Goal: Task Accomplishment & Management: Complete application form

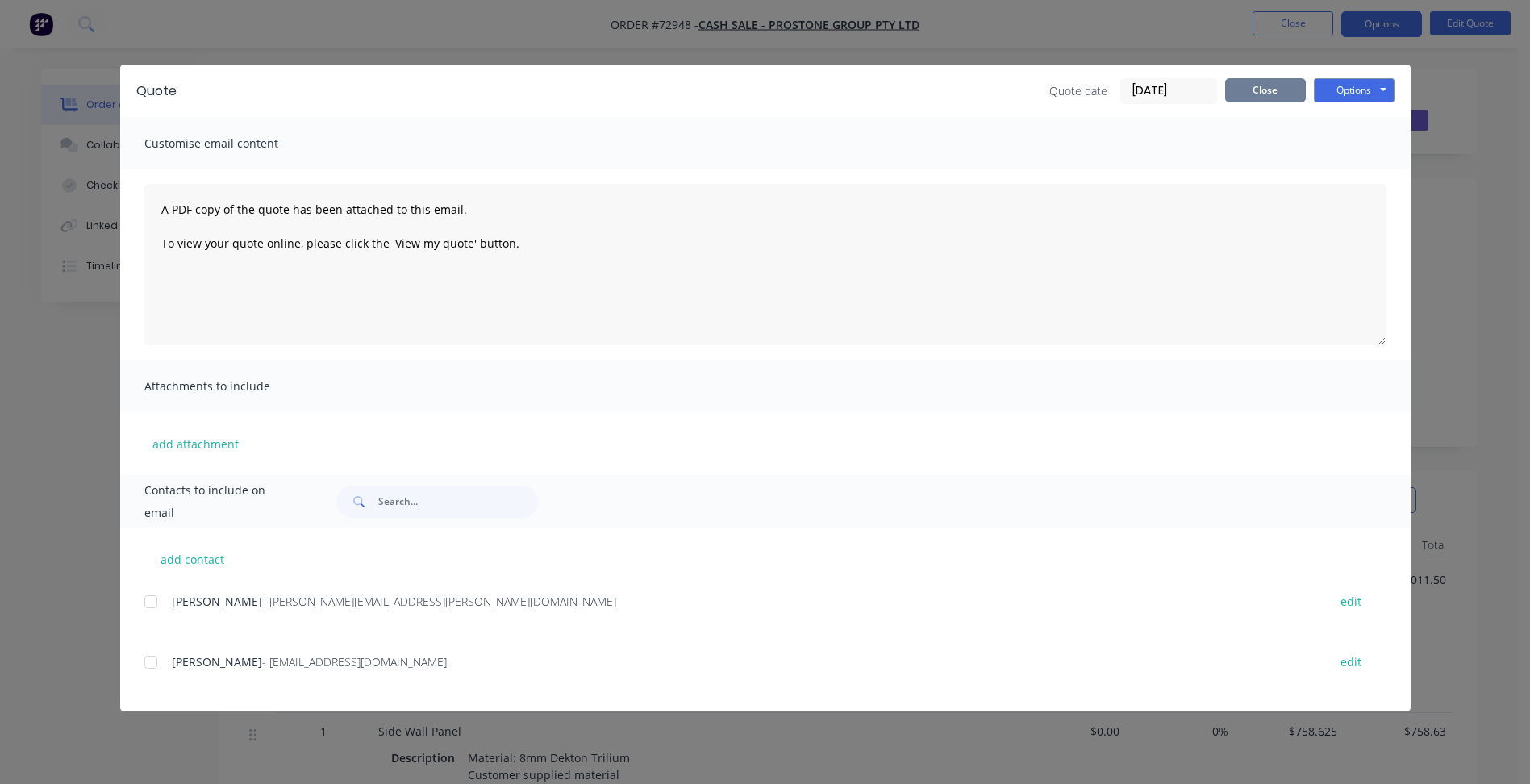
scroll to position [403, 0]
click at [1280, 92] on button "Close" at bounding box center [1266, 90] width 81 height 25
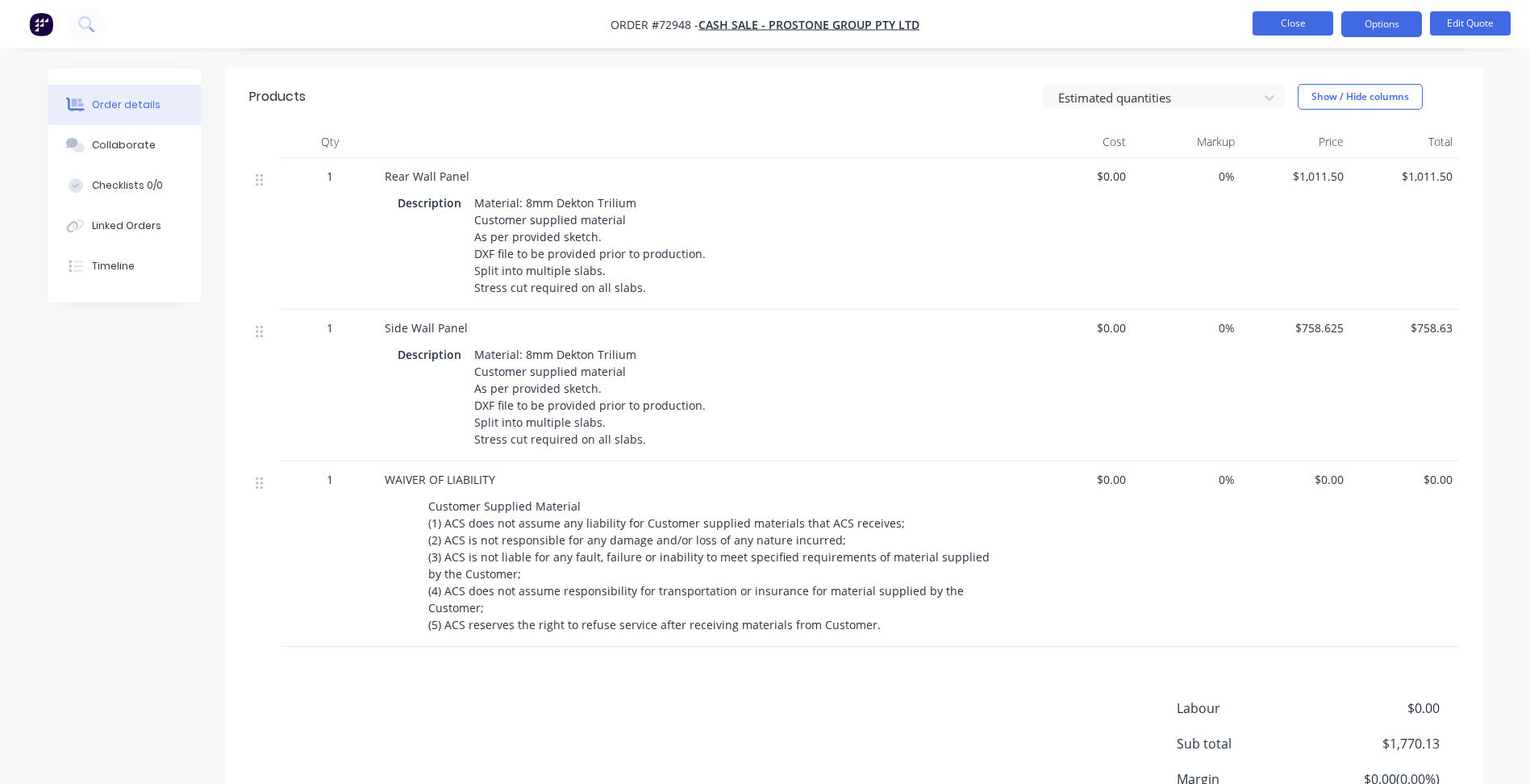
click at [1321, 22] on button "Close" at bounding box center [1293, 23] width 81 height 25
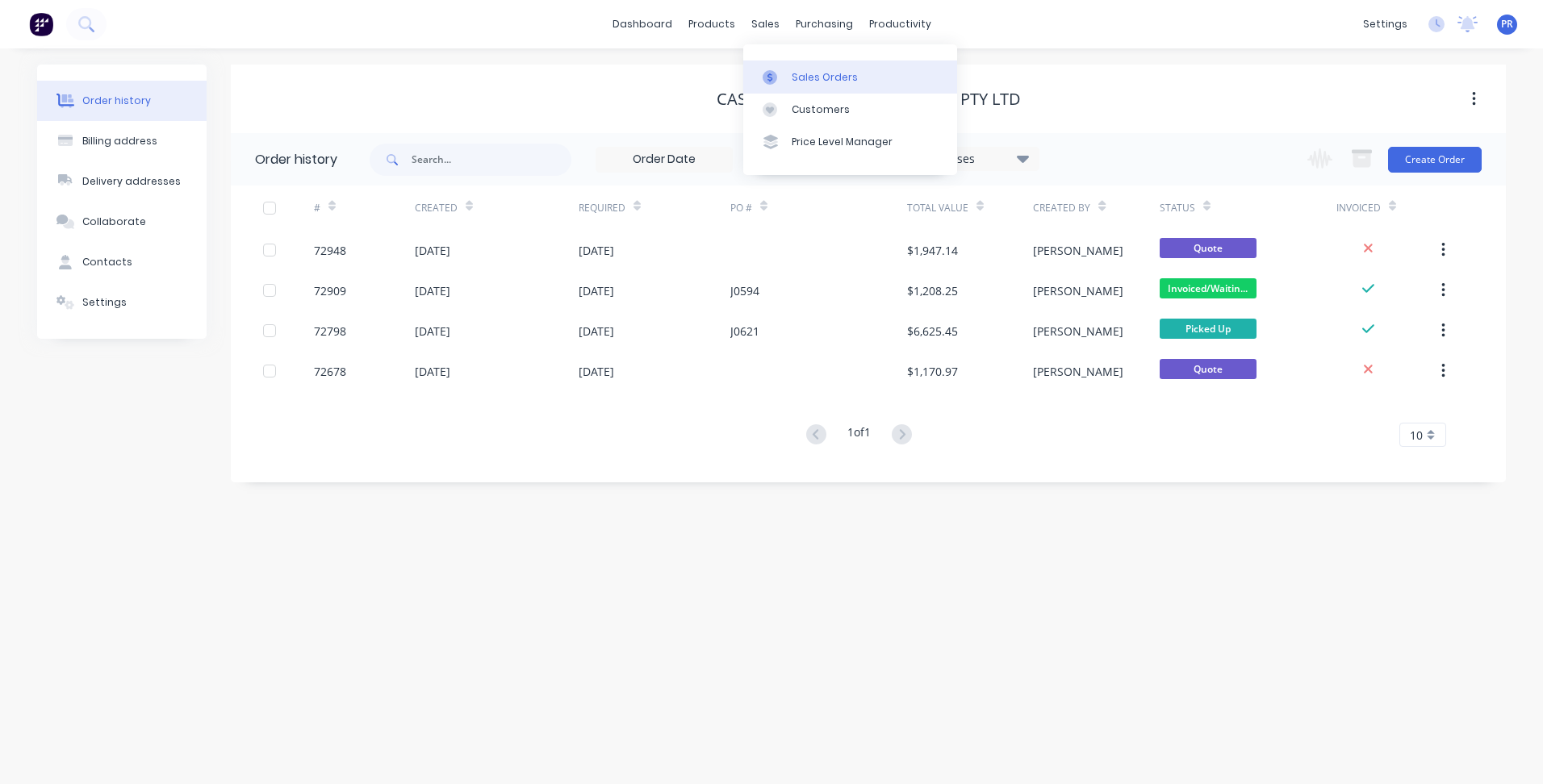
click at [816, 72] on div "Sales Orders" at bounding box center [824, 77] width 66 height 15
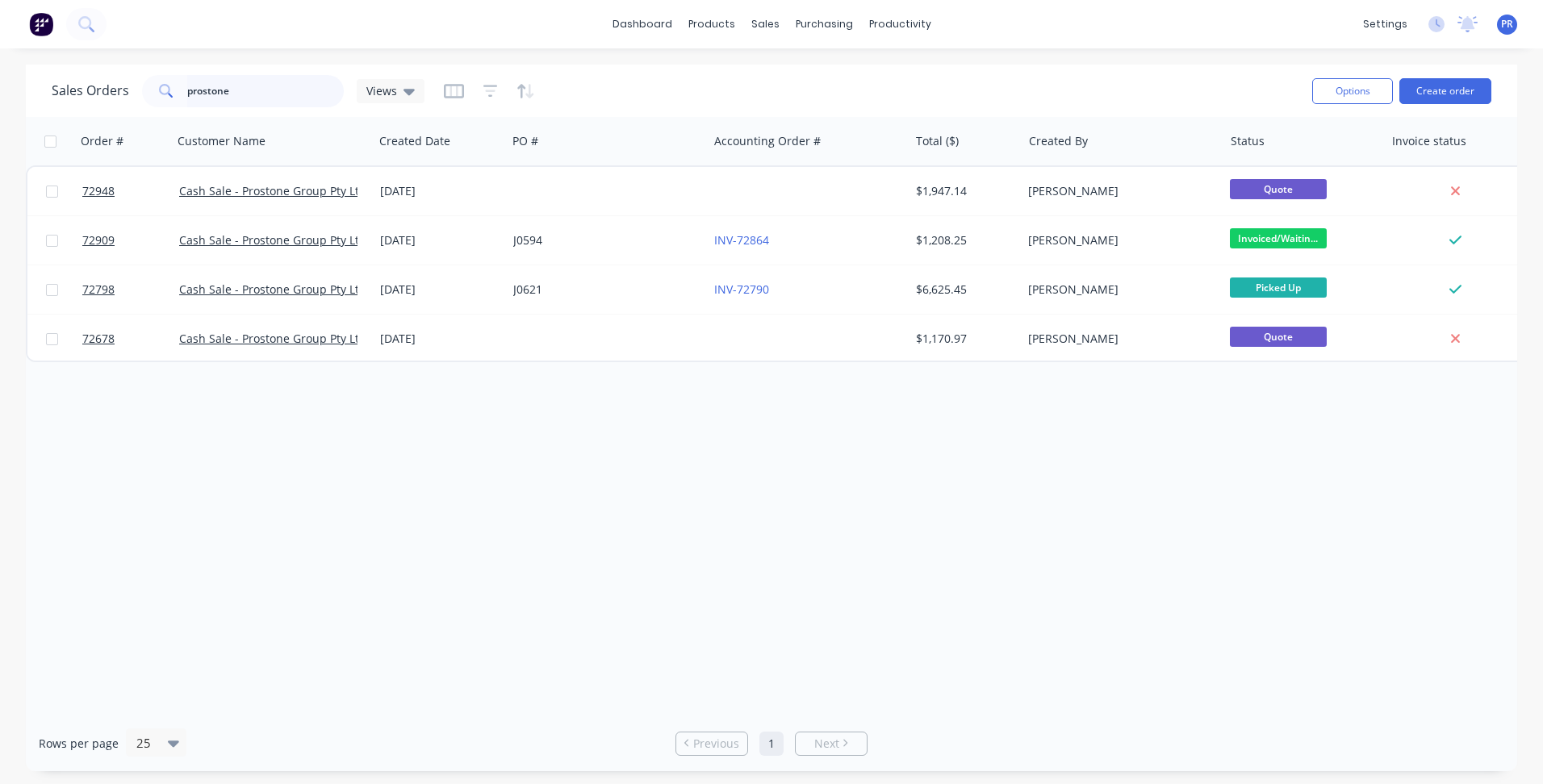
click at [202, 78] on input "prostone" at bounding box center [266, 90] width 158 height 32
click at [213, 89] on input "prostone" at bounding box center [266, 90] width 158 height 32
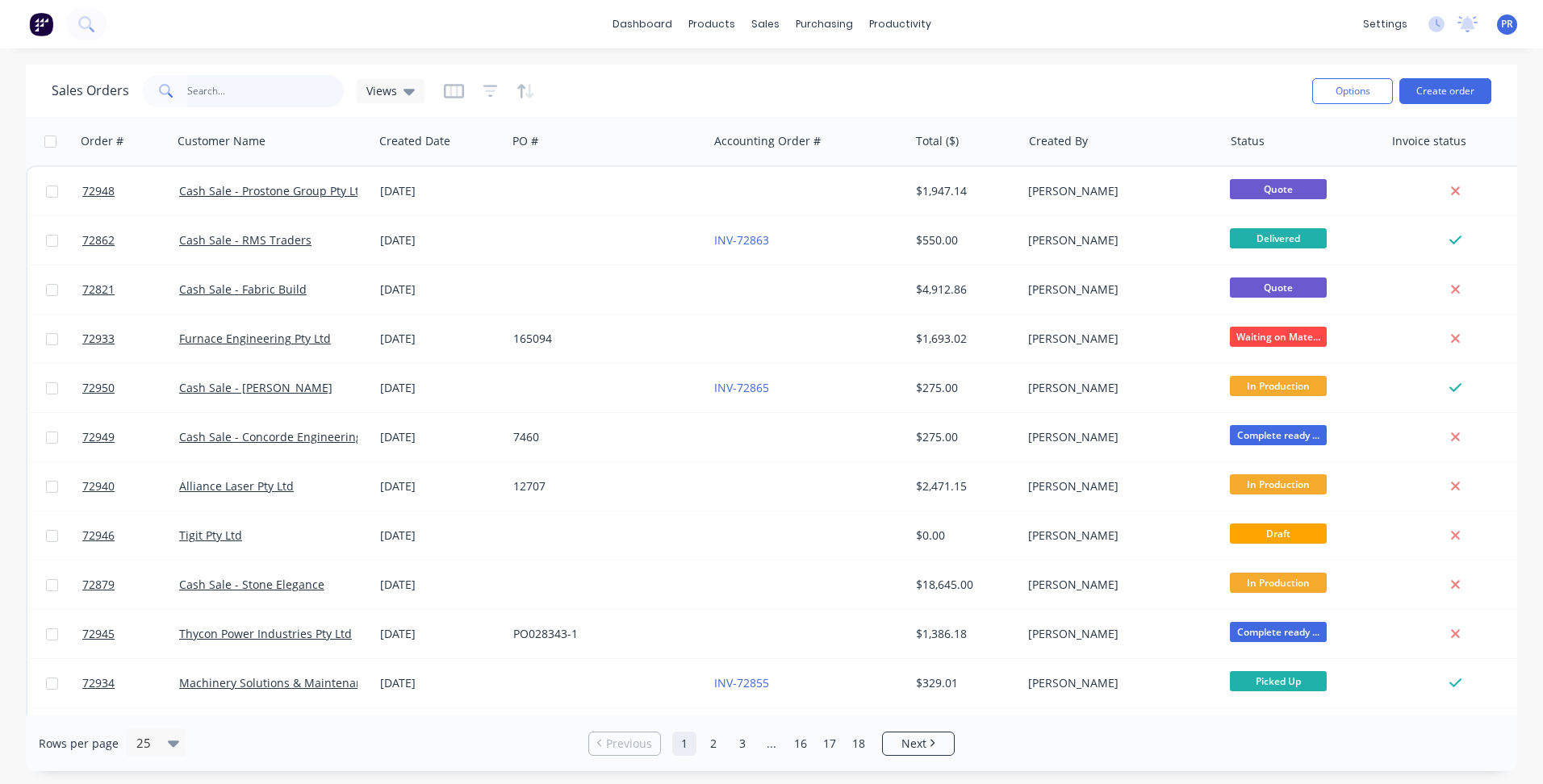
click at [246, 99] on input "text" at bounding box center [266, 90] width 158 height 32
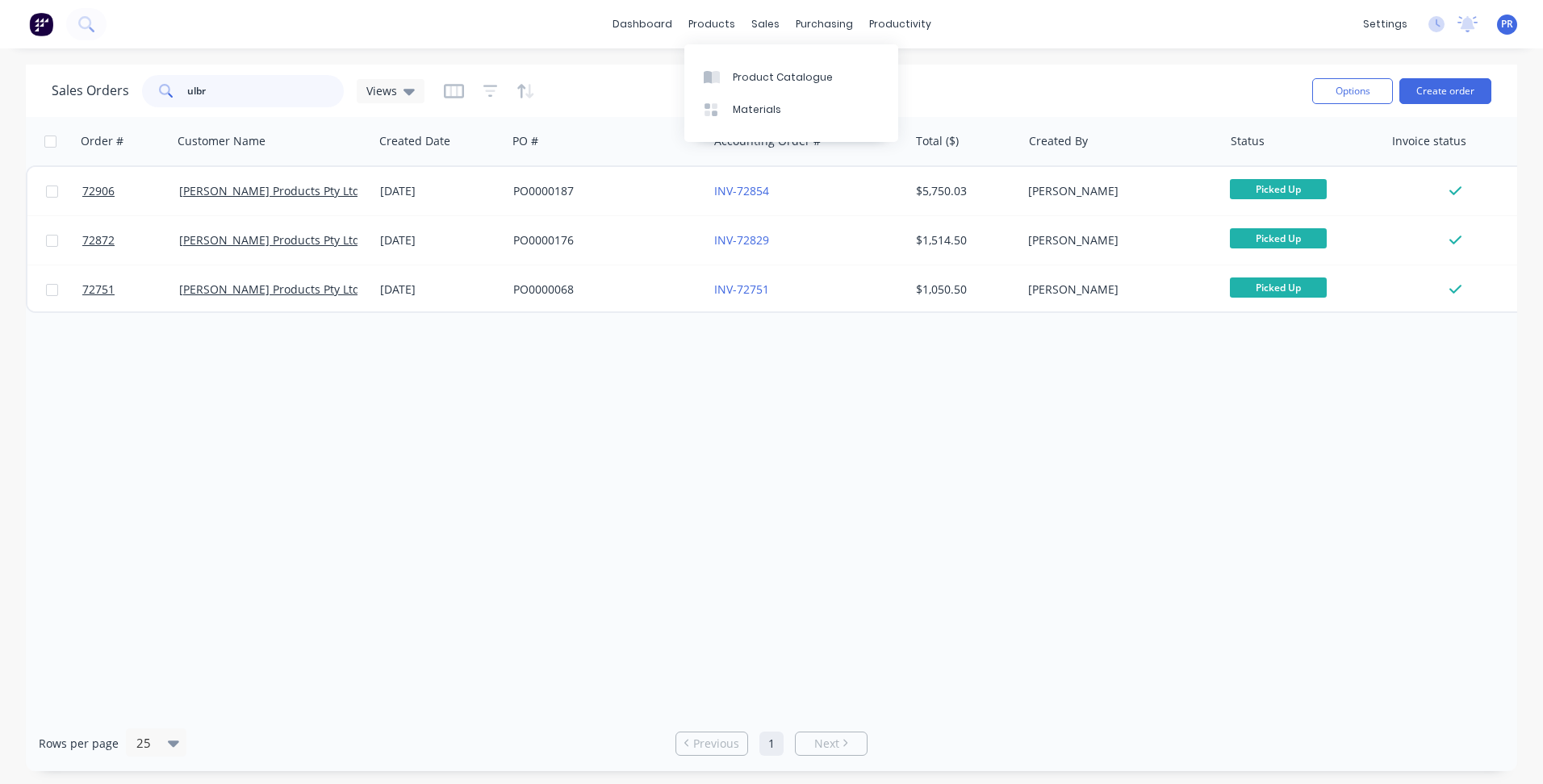
type input "ulbr"
click at [1444, 92] on button "Create order" at bounding box center [1445, 91] width 92 height 25
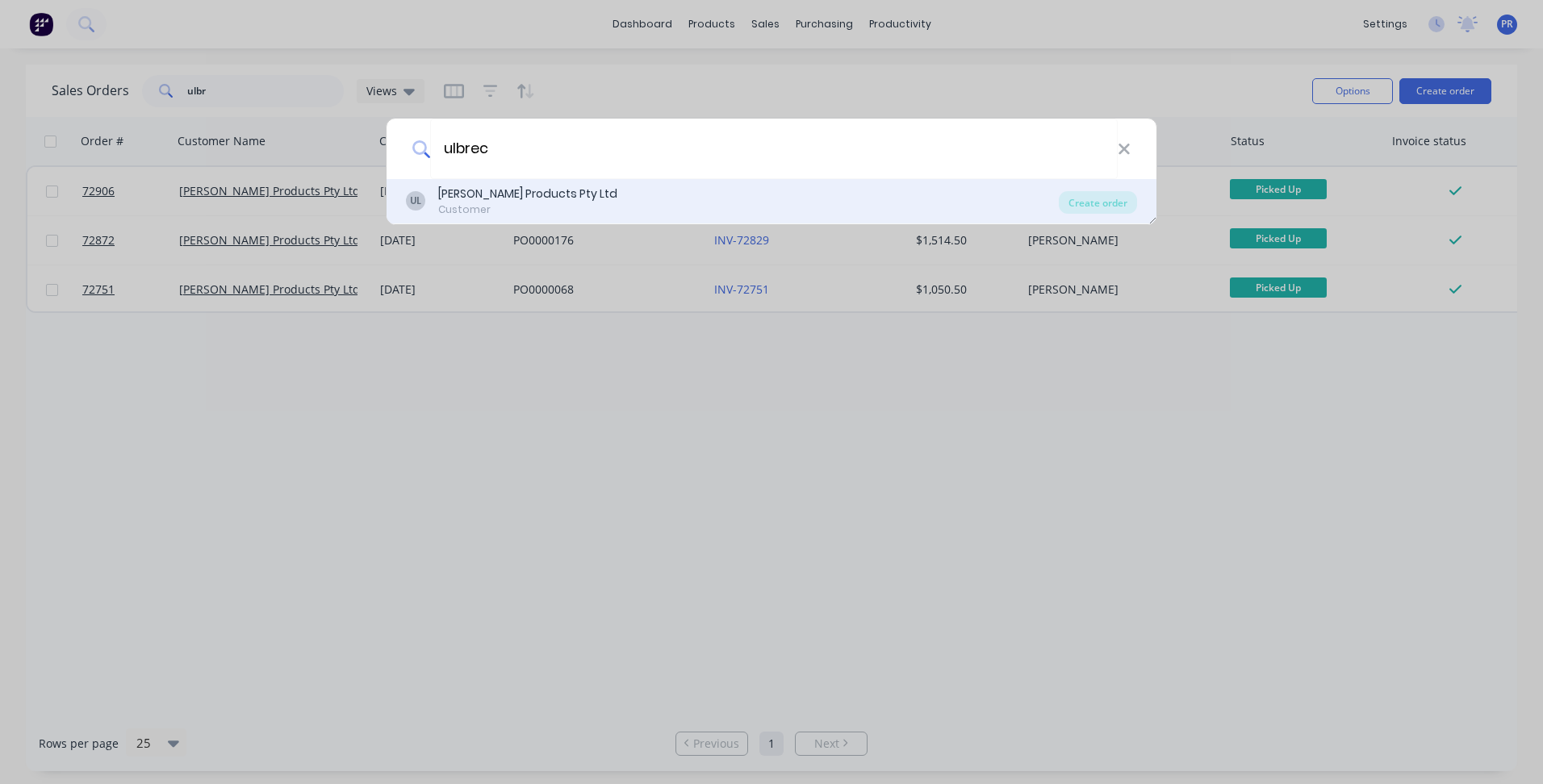
type input "ulbrec"
click at [495, 207] on div "Customer" at bounding box center [527, 209] width 179 height 15
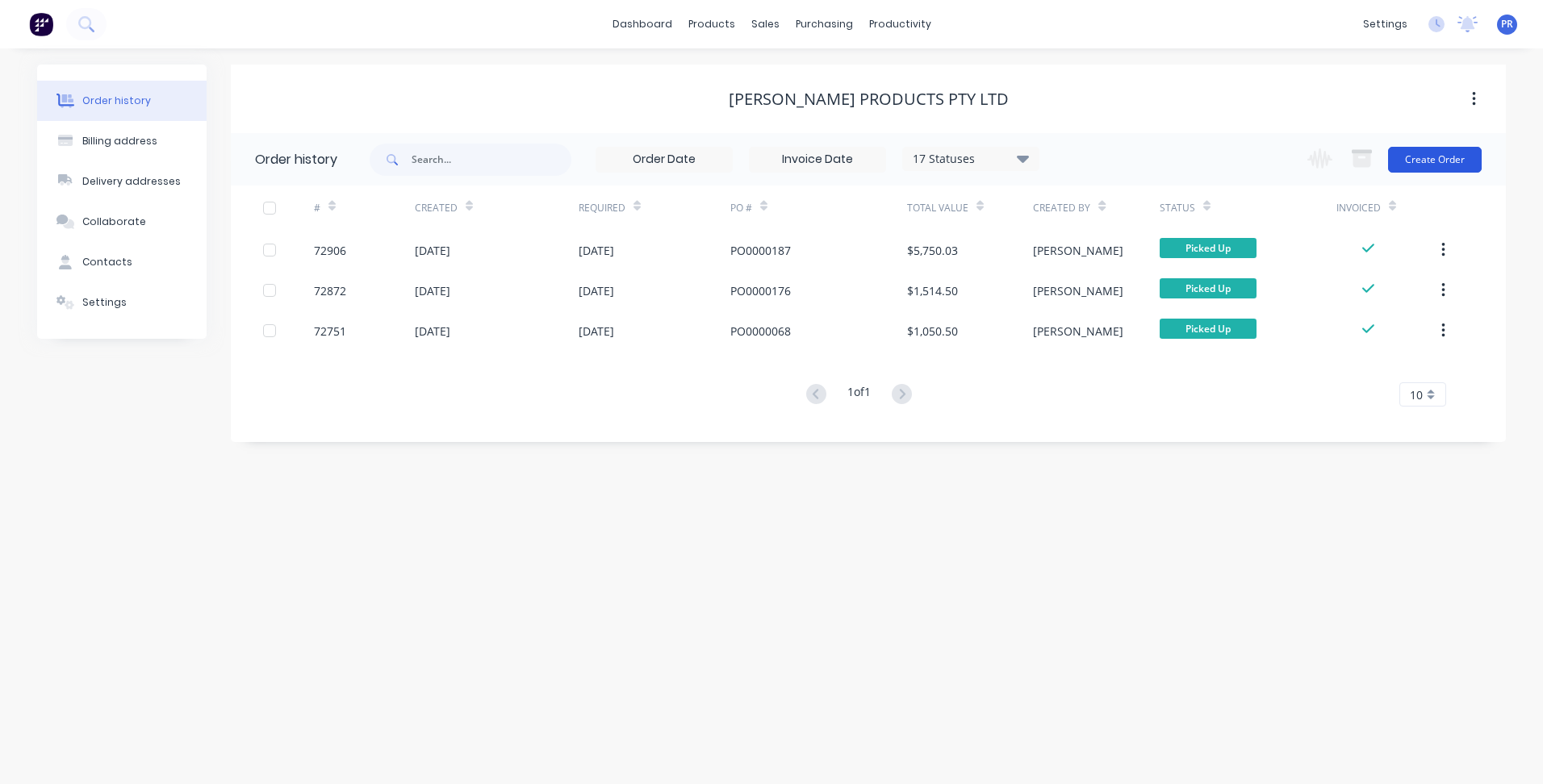
click at [1459, 164] on button "Create Order" at bounding box center [1435, 159] width 94 height 25
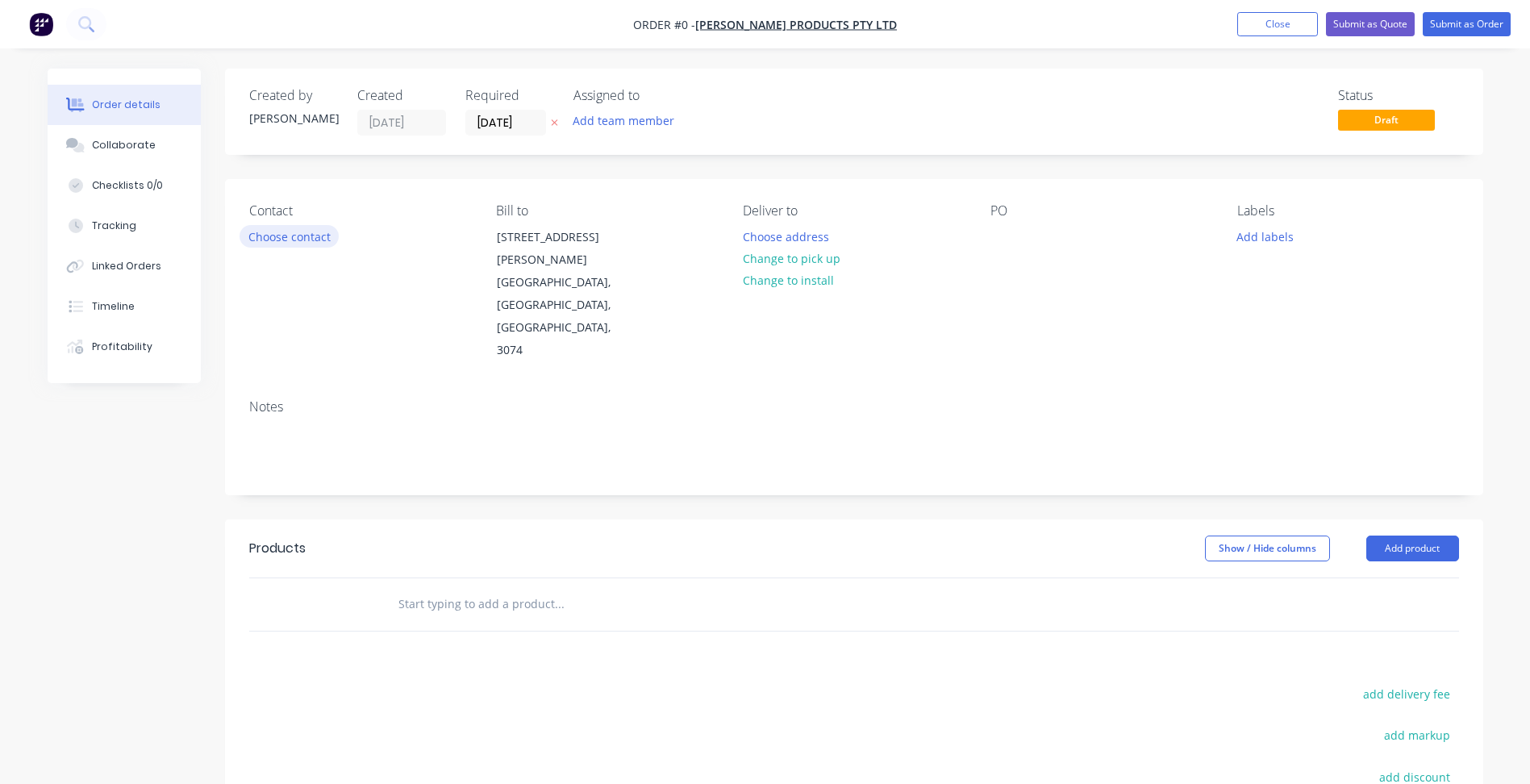
click at [302, 234] on button "Choose contact" at bounding box center [289, 236] width 99 height 22
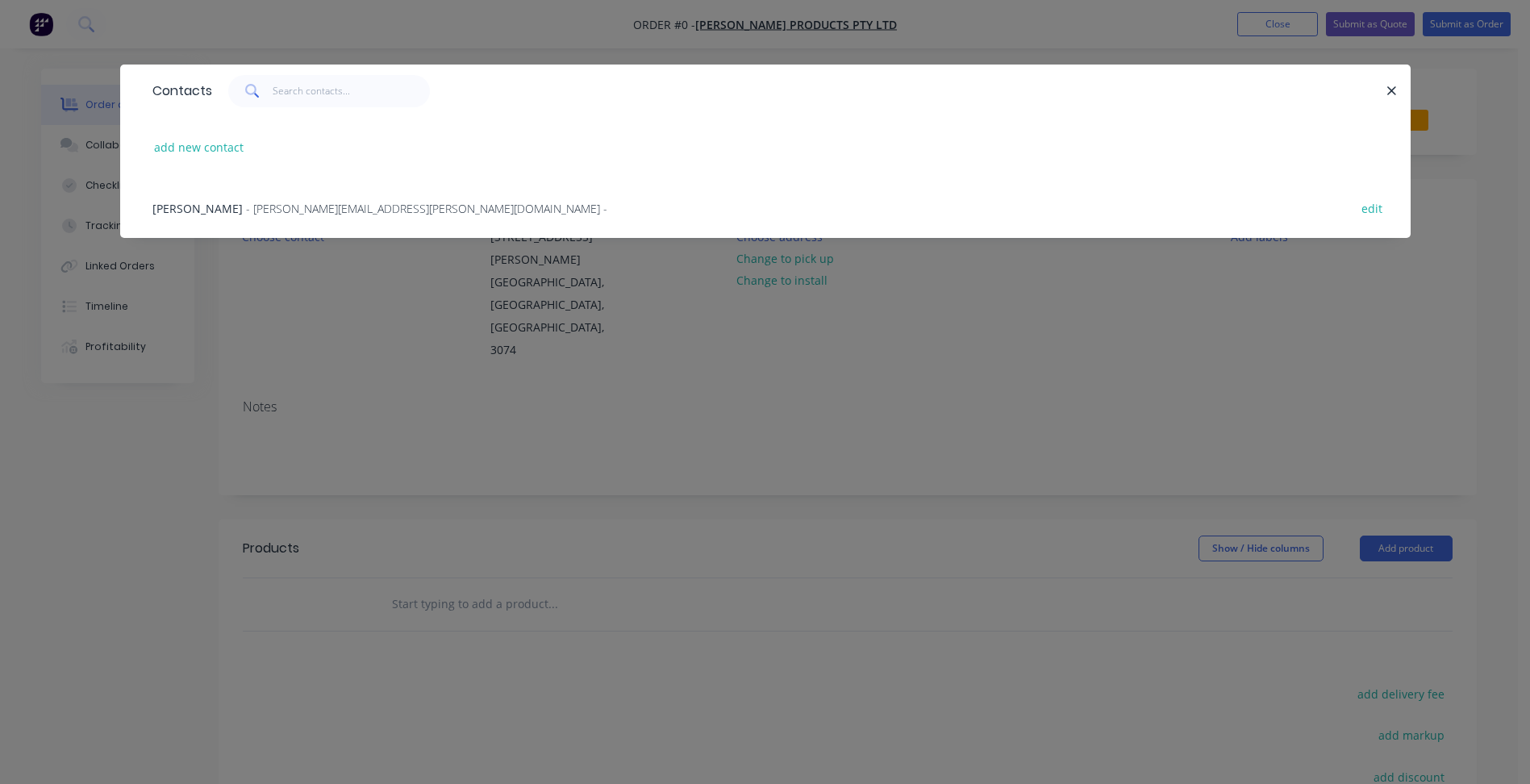
click at [253, 221] on div "Kalpesh Shelat - [EMAIL_ADDRESS][PERSON_NAME][DOMAIN_NAME] - edit" at bounding box center [766, 208] width 1242 height 60
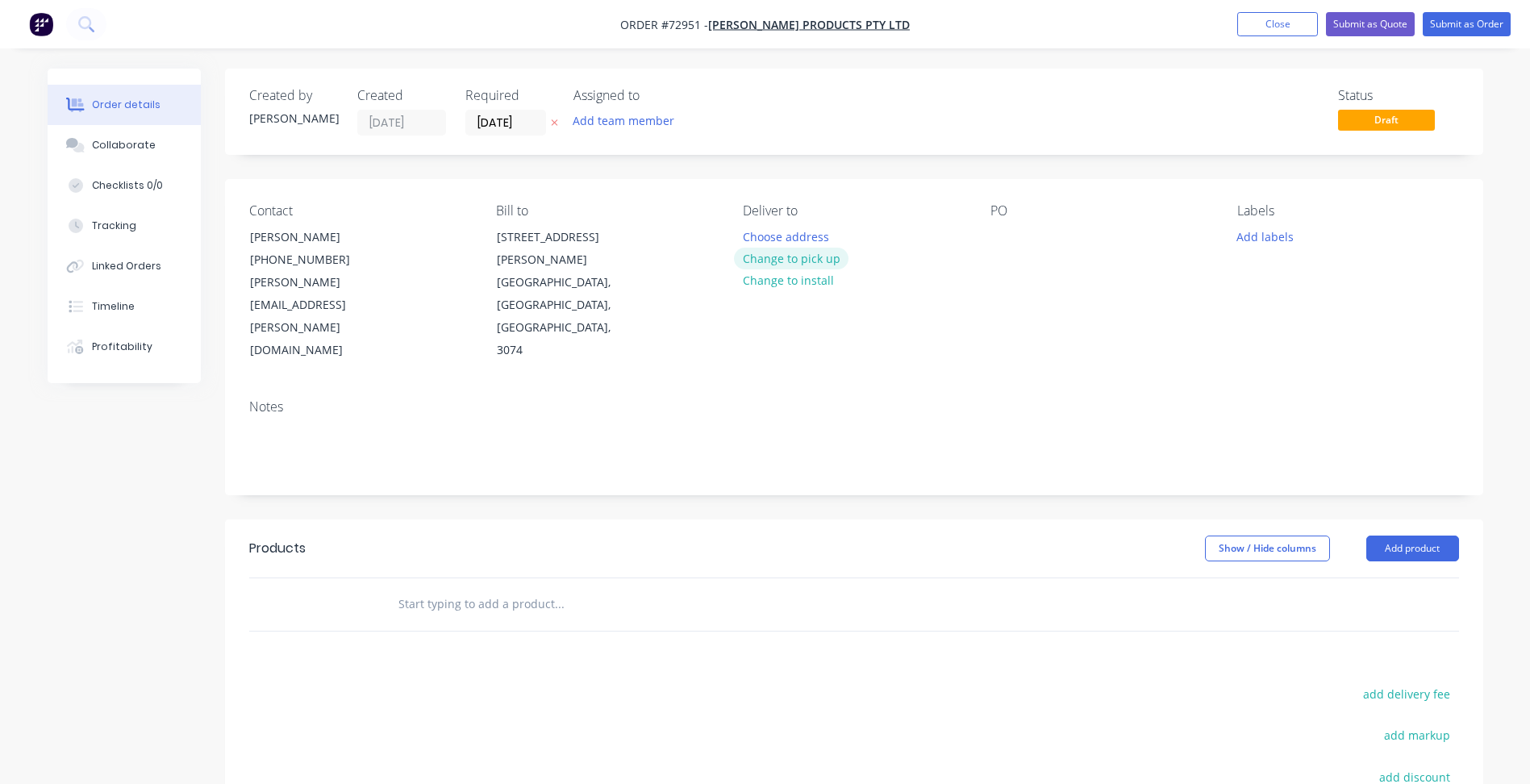
click at [780, 258] on button "Change to pick up" at bounding box center [791, 259] width 115 height 22
click at [1006, 240] on div at bounding box center [1004, 237] width 26 height 24
paste div
click at [1261, 236] on button "Add labels" at bounding box center [1265, 236] width 74 height 22
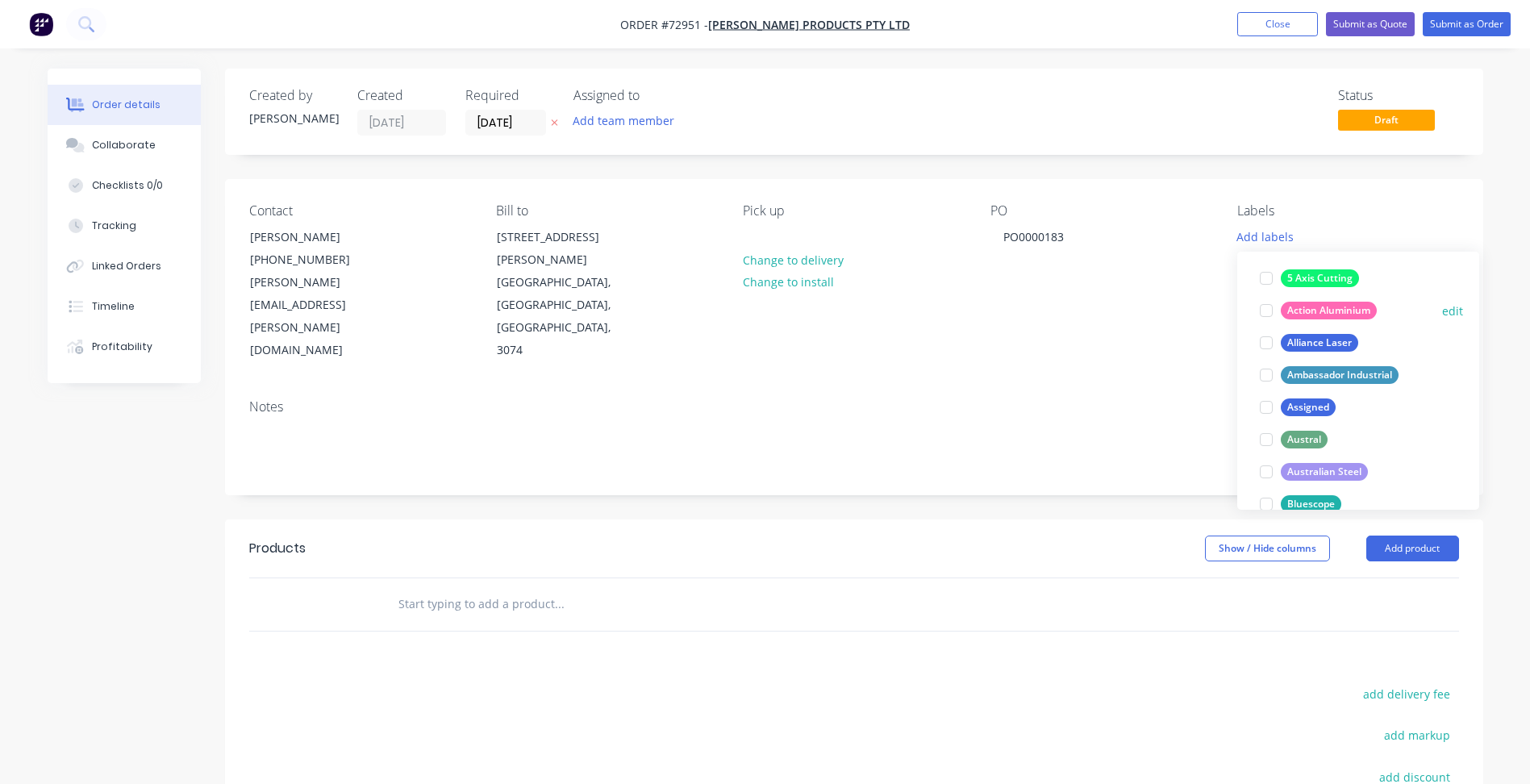
scroll to position [322, 0]
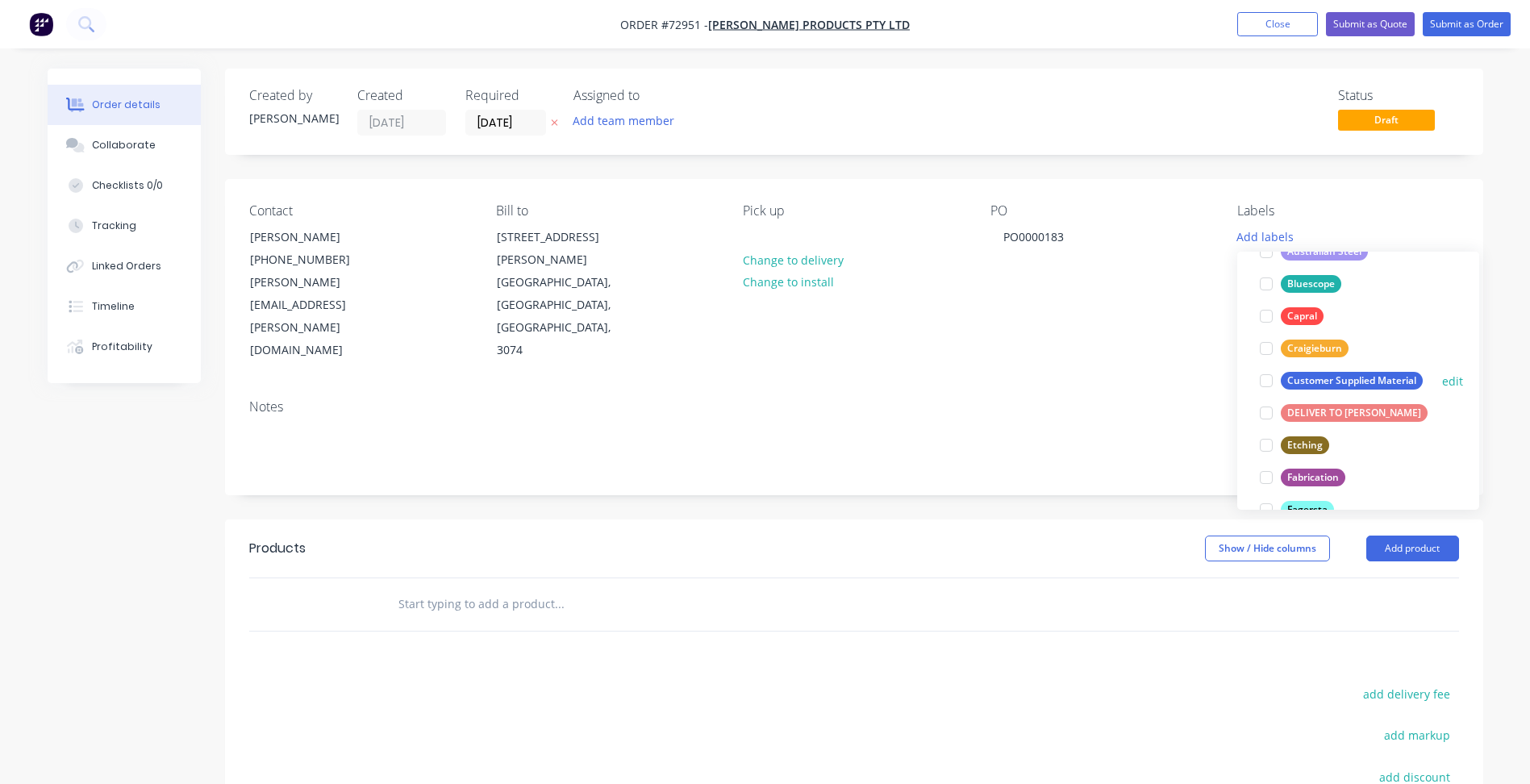
click at [1262, 374] on div at bounding box center [1266, 380] width 32 height 32
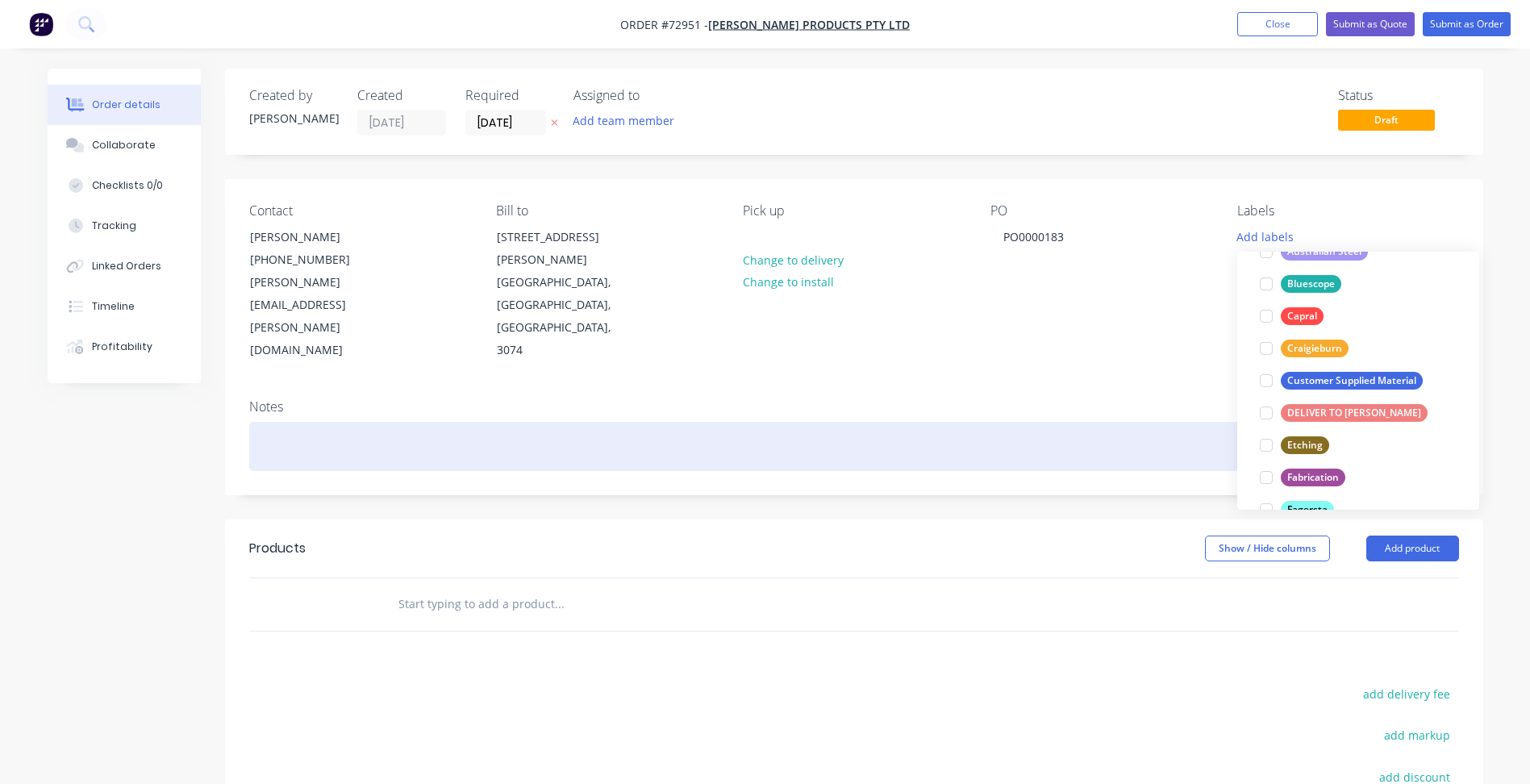
scroll to position [0, 0]
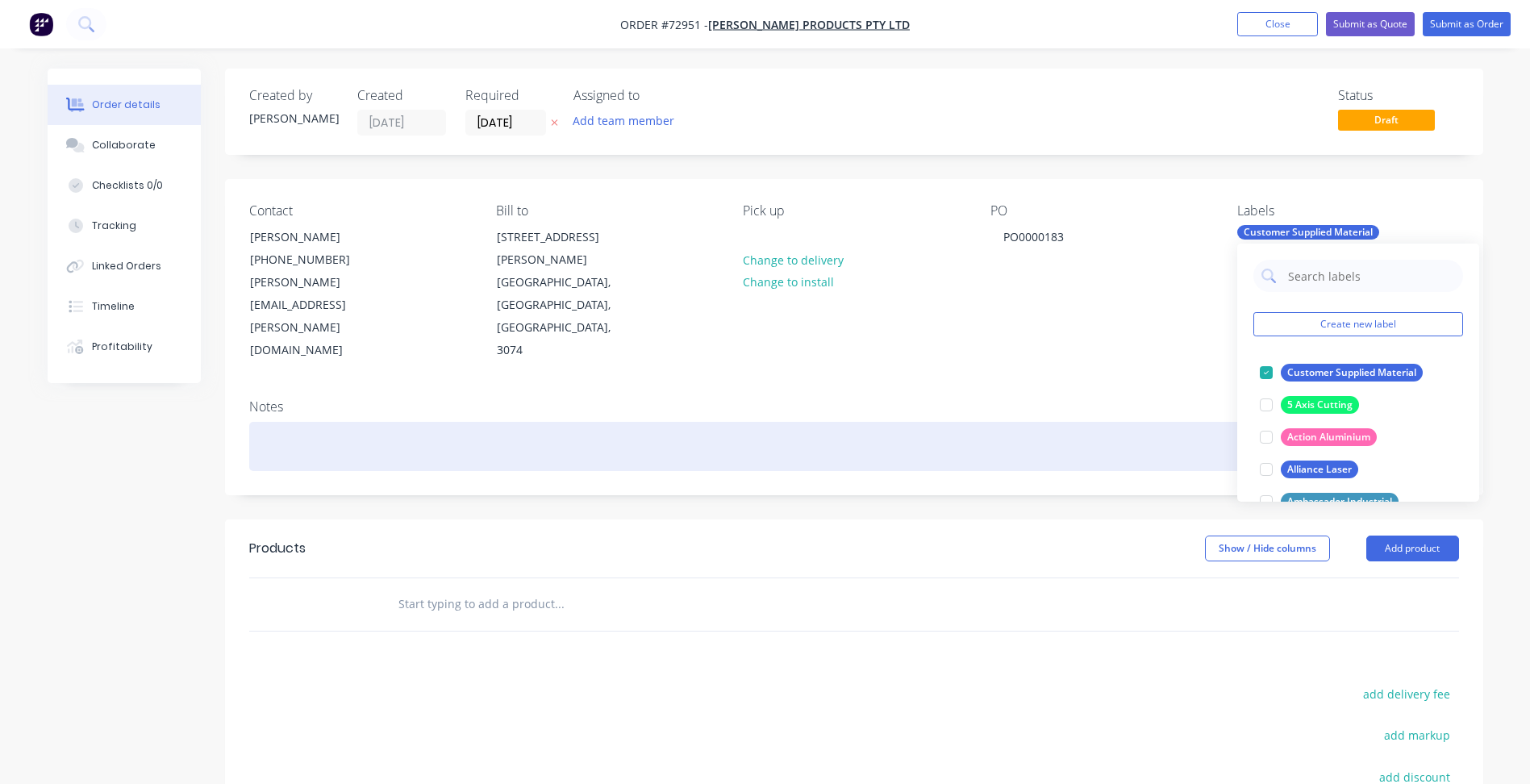
click at [886, 422] on div at bounding box center [854, 446] width 1210 height 49
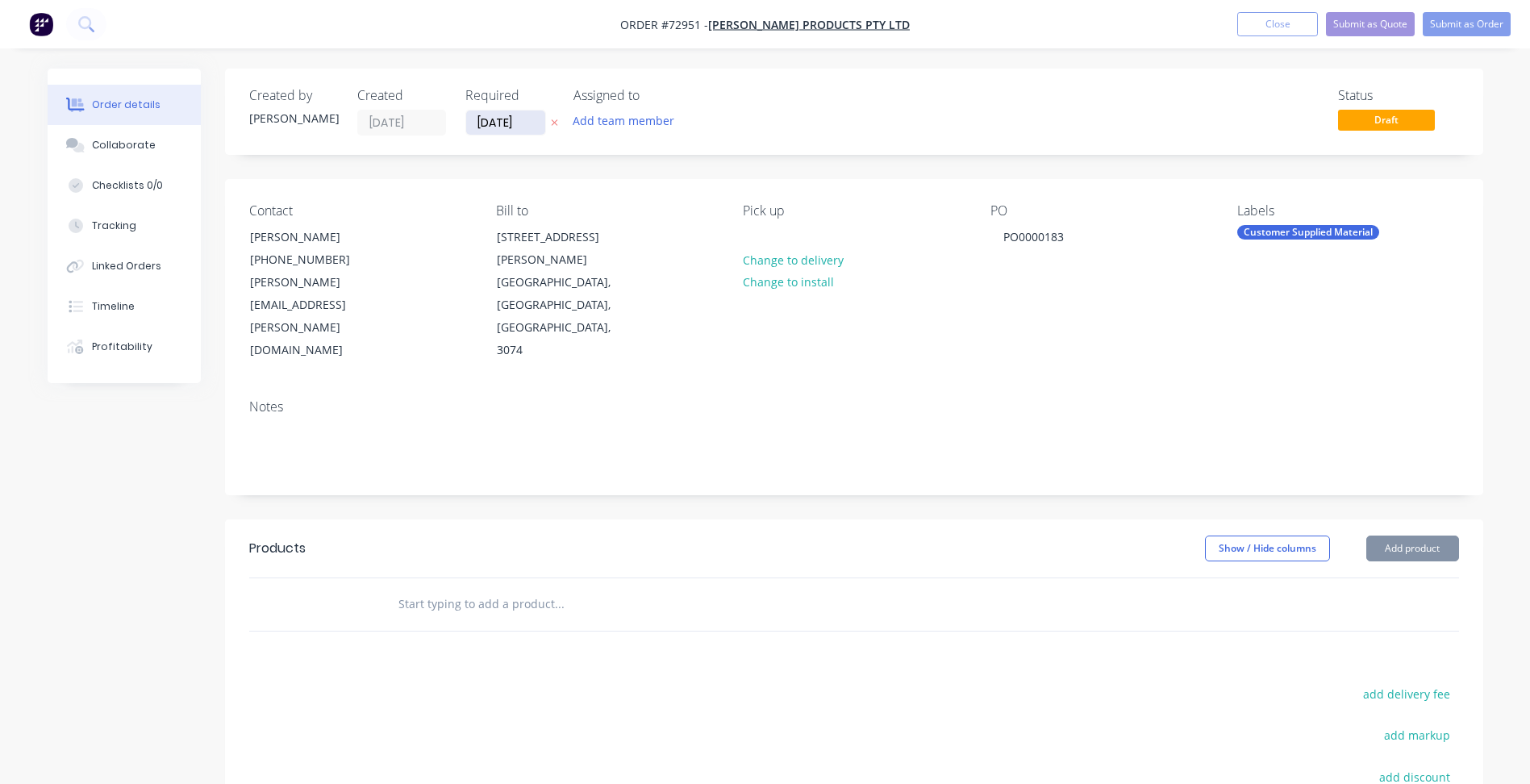
click at [479, 124] on input "[DATE]" at bounding box center [505, 122] width 79 height 25
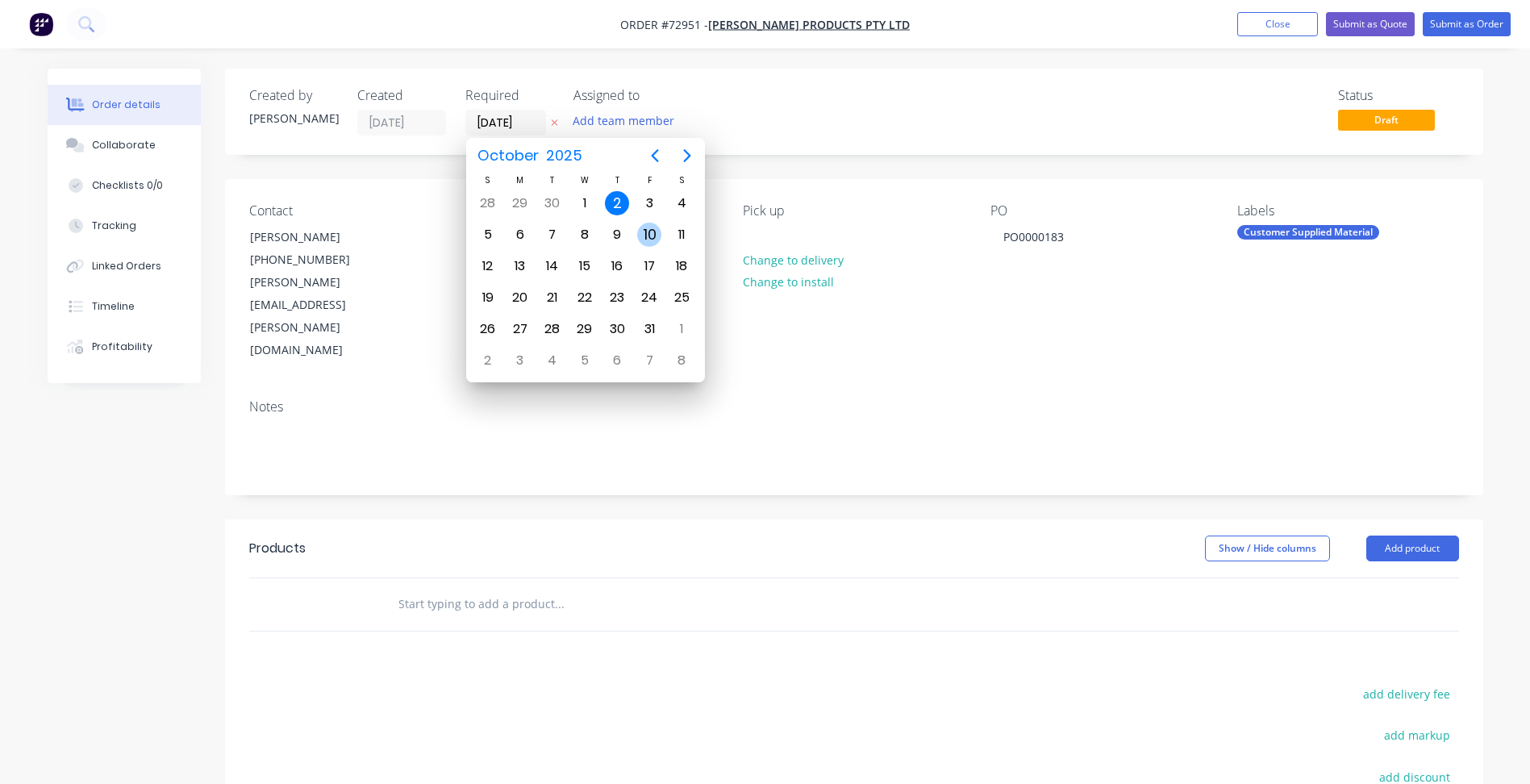
click at [647, 229] on div "10" at bounding box center [649, 234] width 25 height 25
type input "[DATE]"
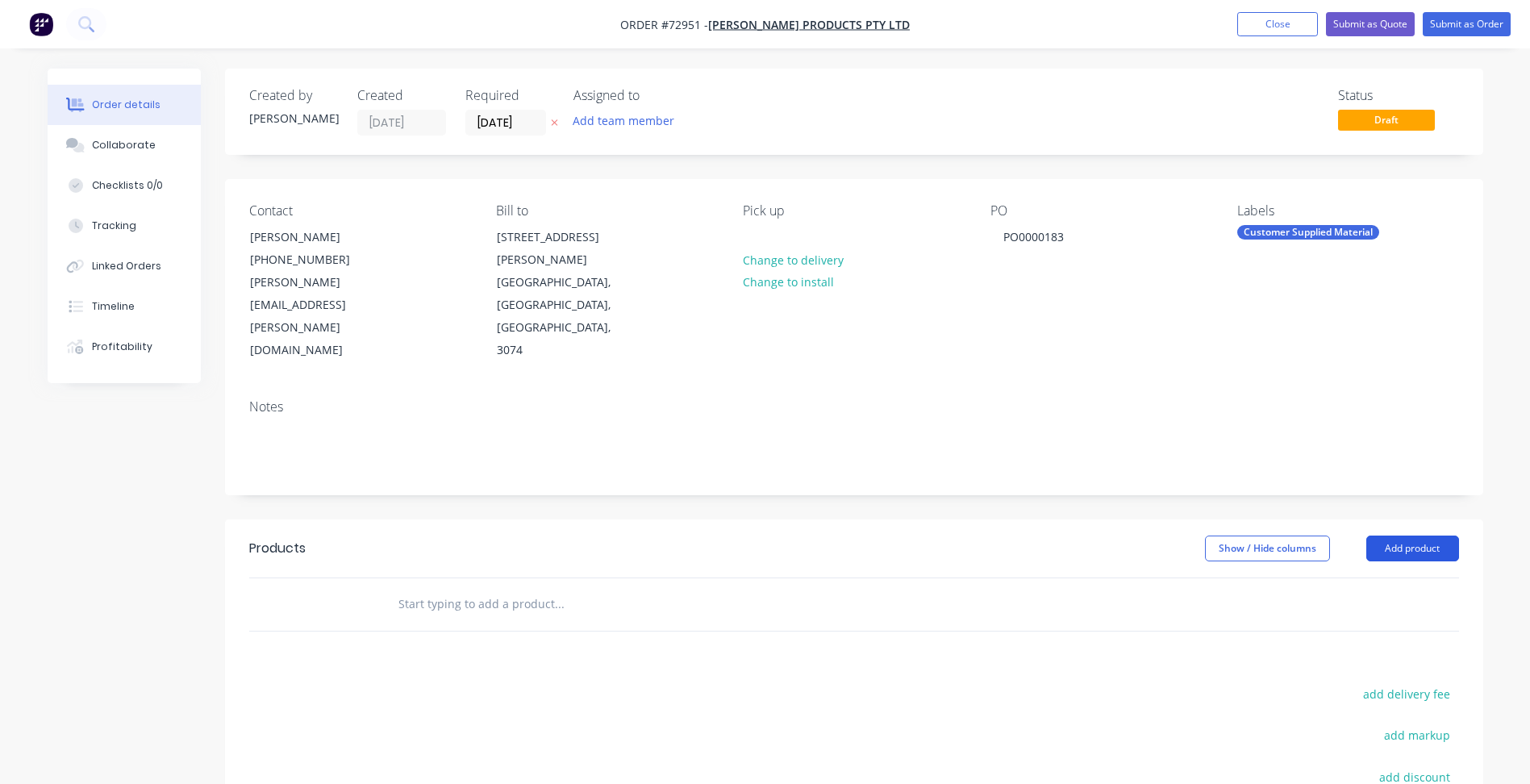
click at [1421, 535] on button "Add product" at bounding box center [1413, 548] width 93 height 25
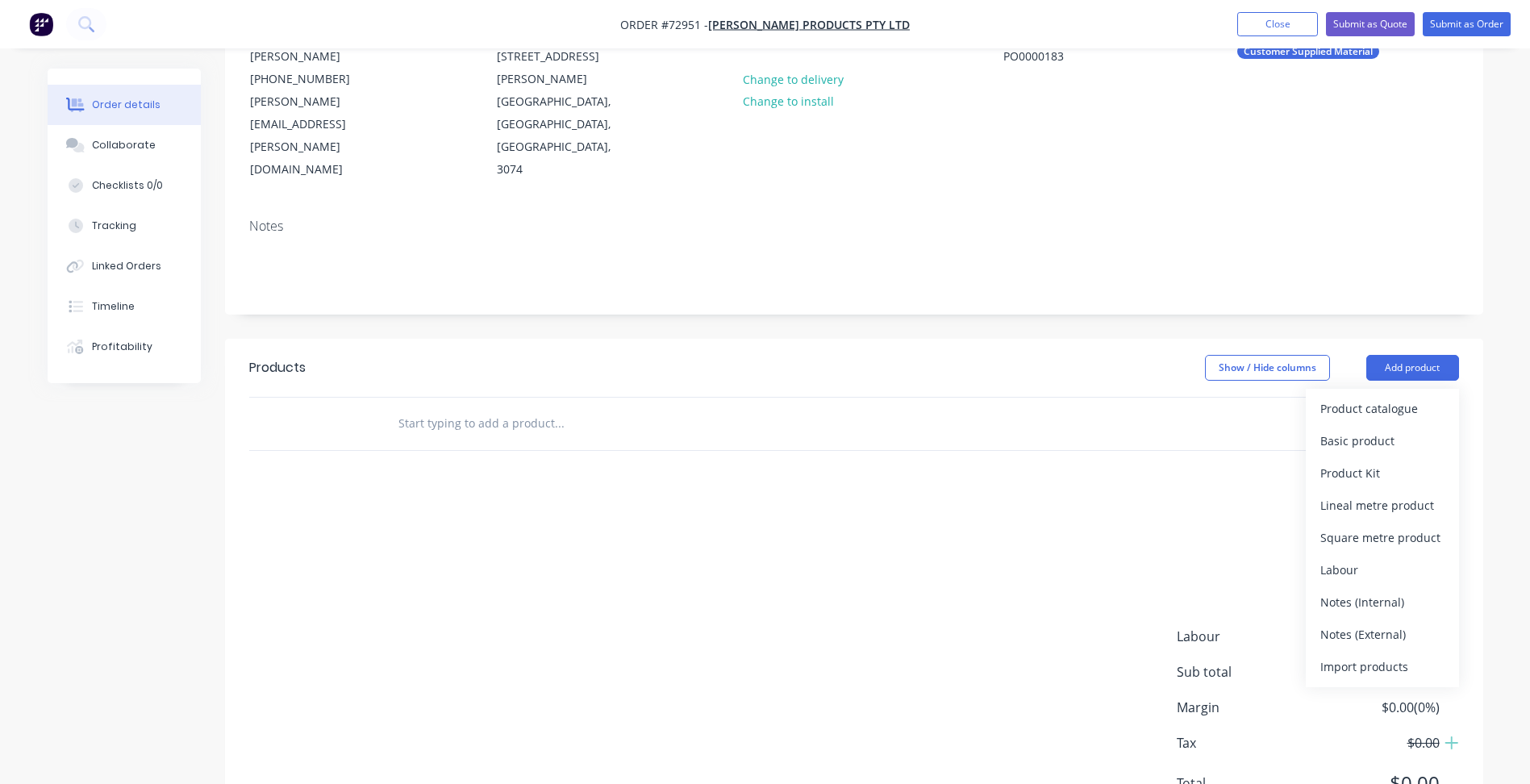
scroll to position [191, 0]
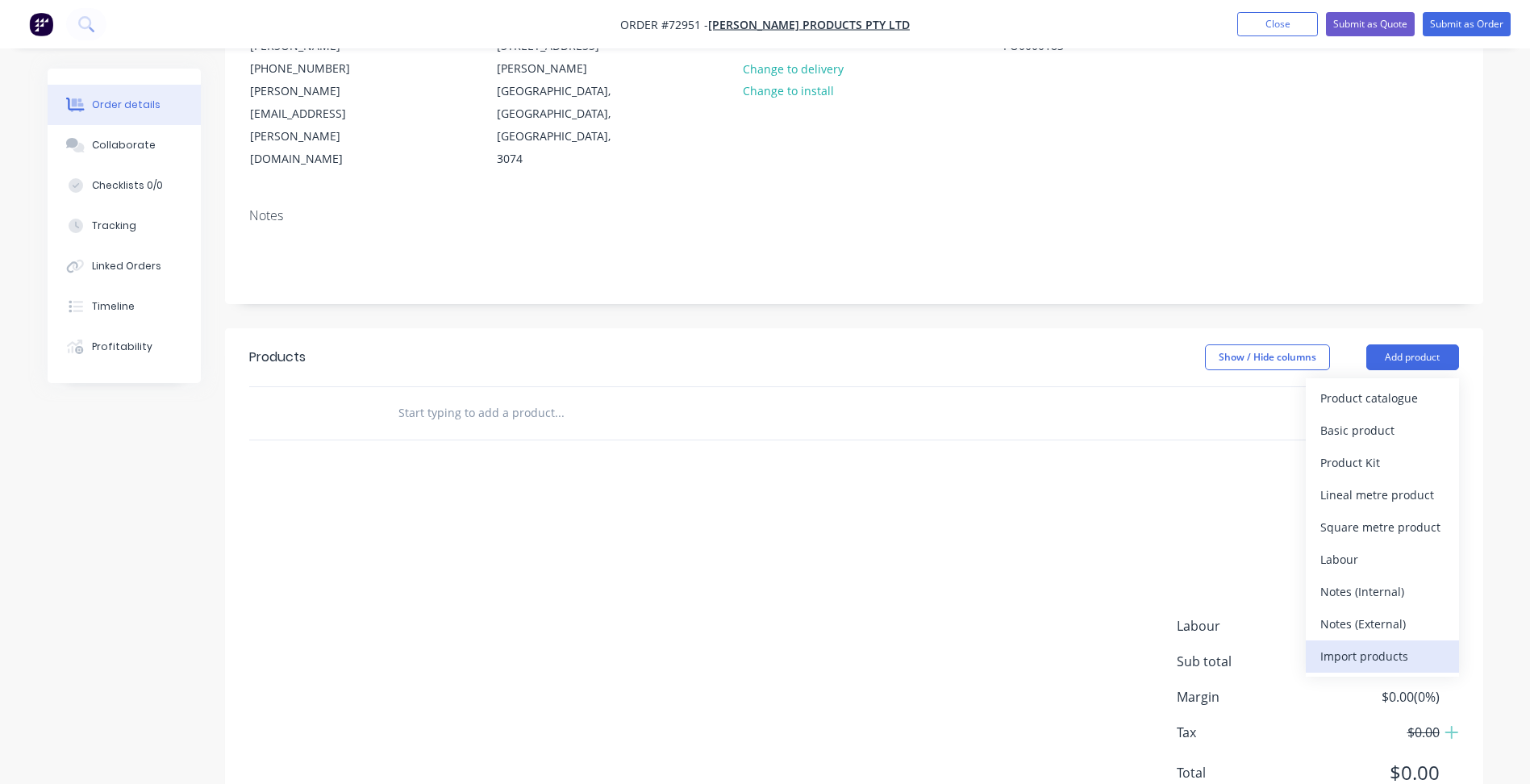
click at [1362, 645] on div "Import products" at bounding box center [1382, 657] width 124 height 24
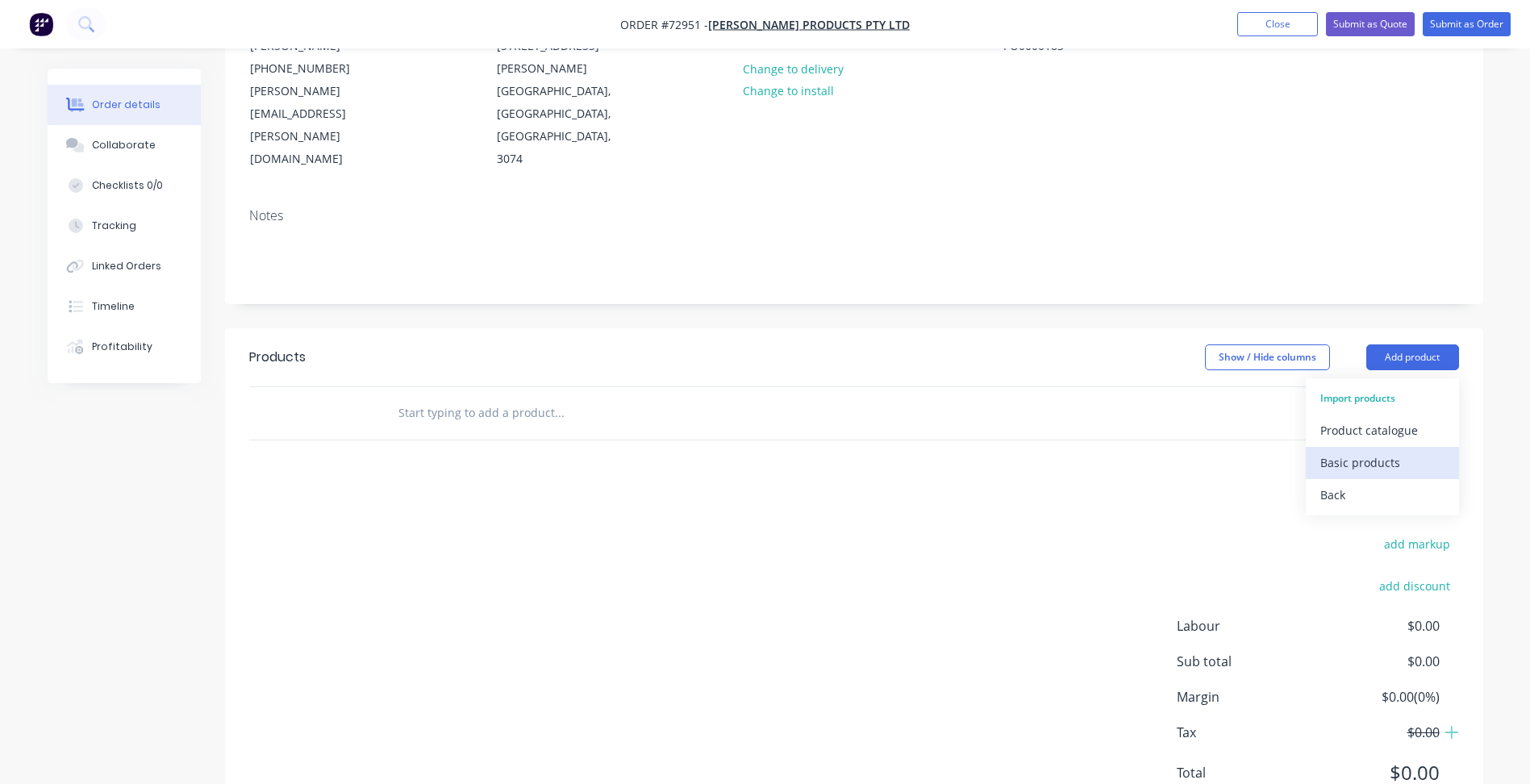
click at [1368, 451] on div "Basic products" at bounding box center [1382, 463] width 124 height 24
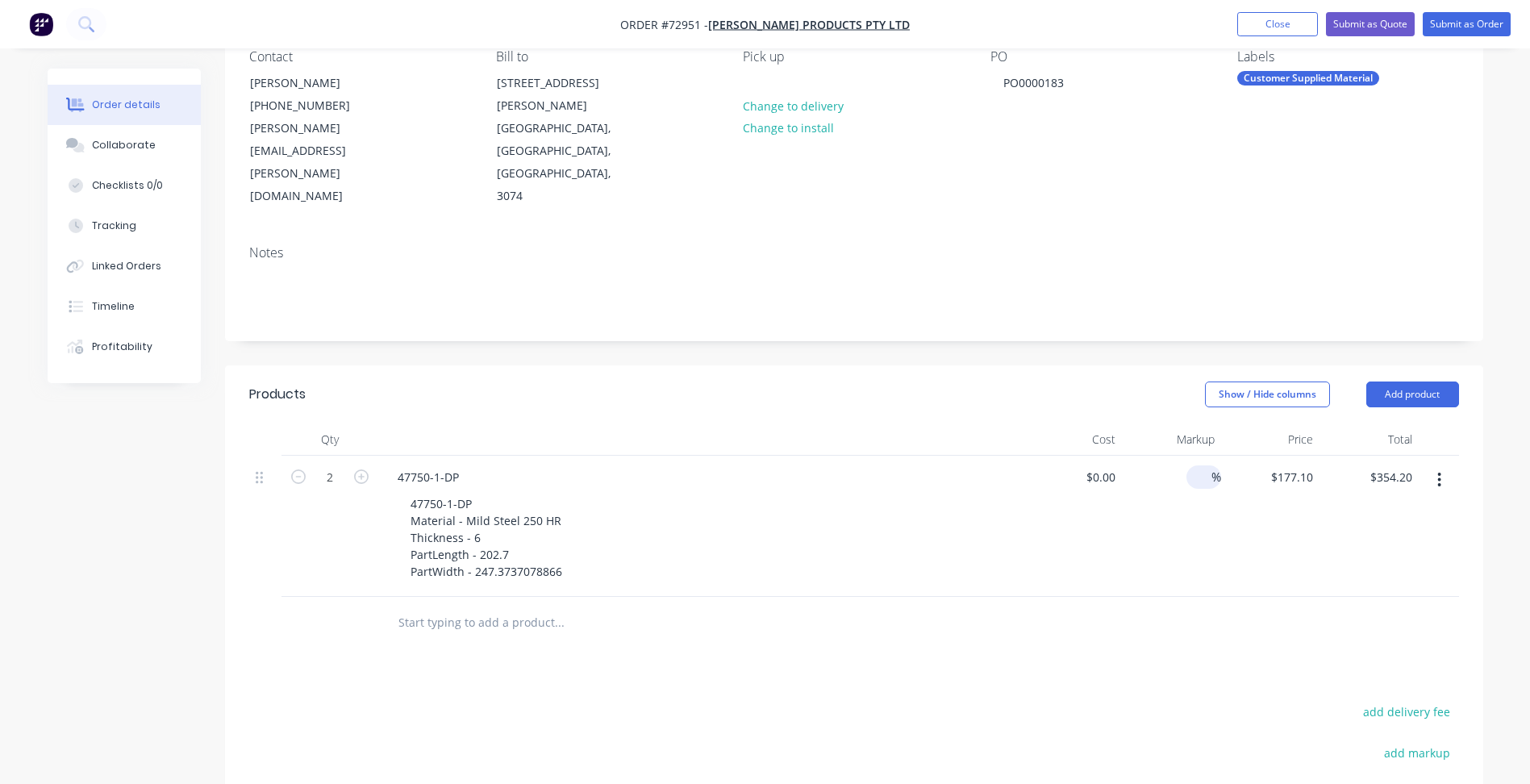
scroll to position [161, 0]
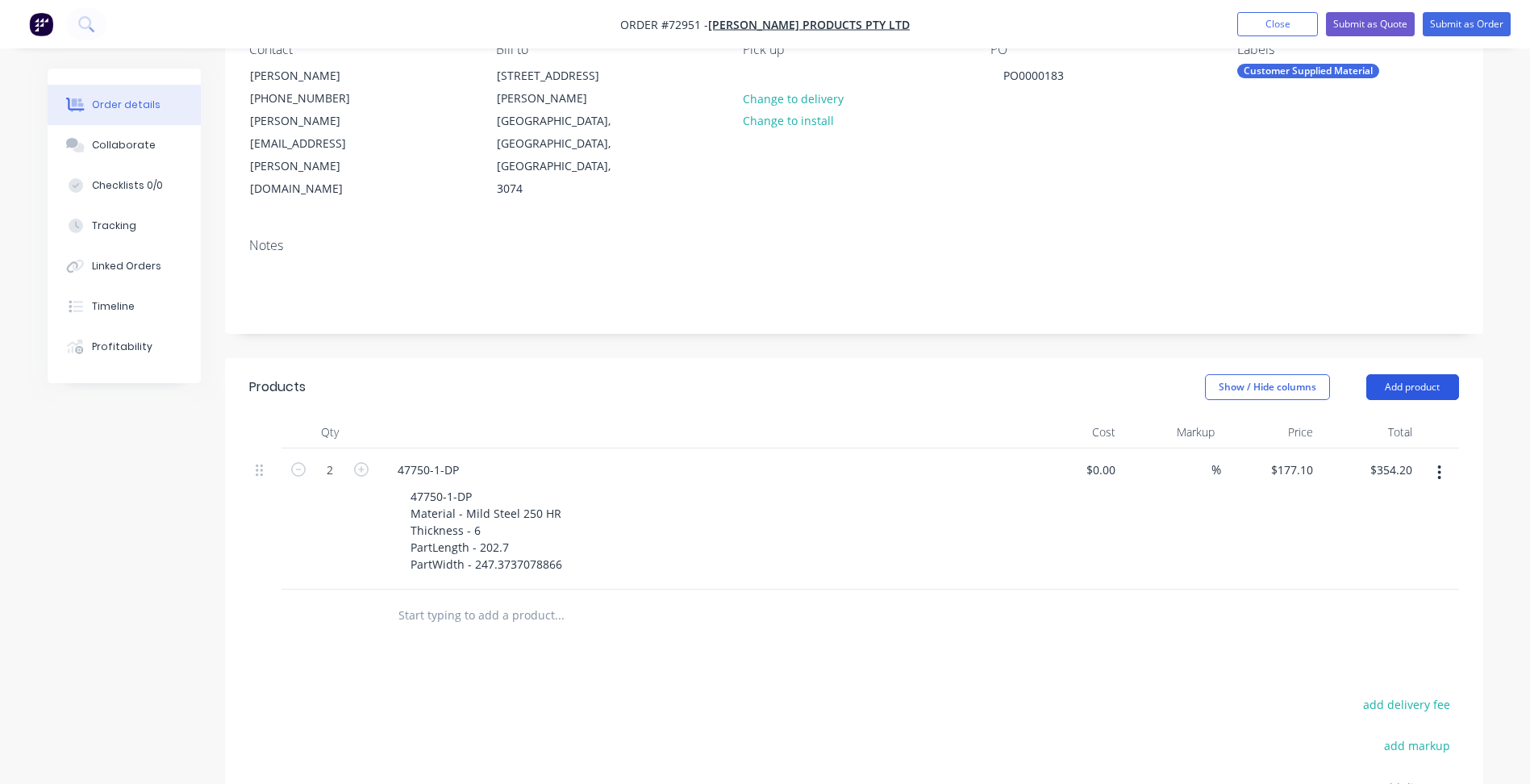
click at [1401, 374] on button "Add product" at bounding box center [1413, 387] width 93 height 25
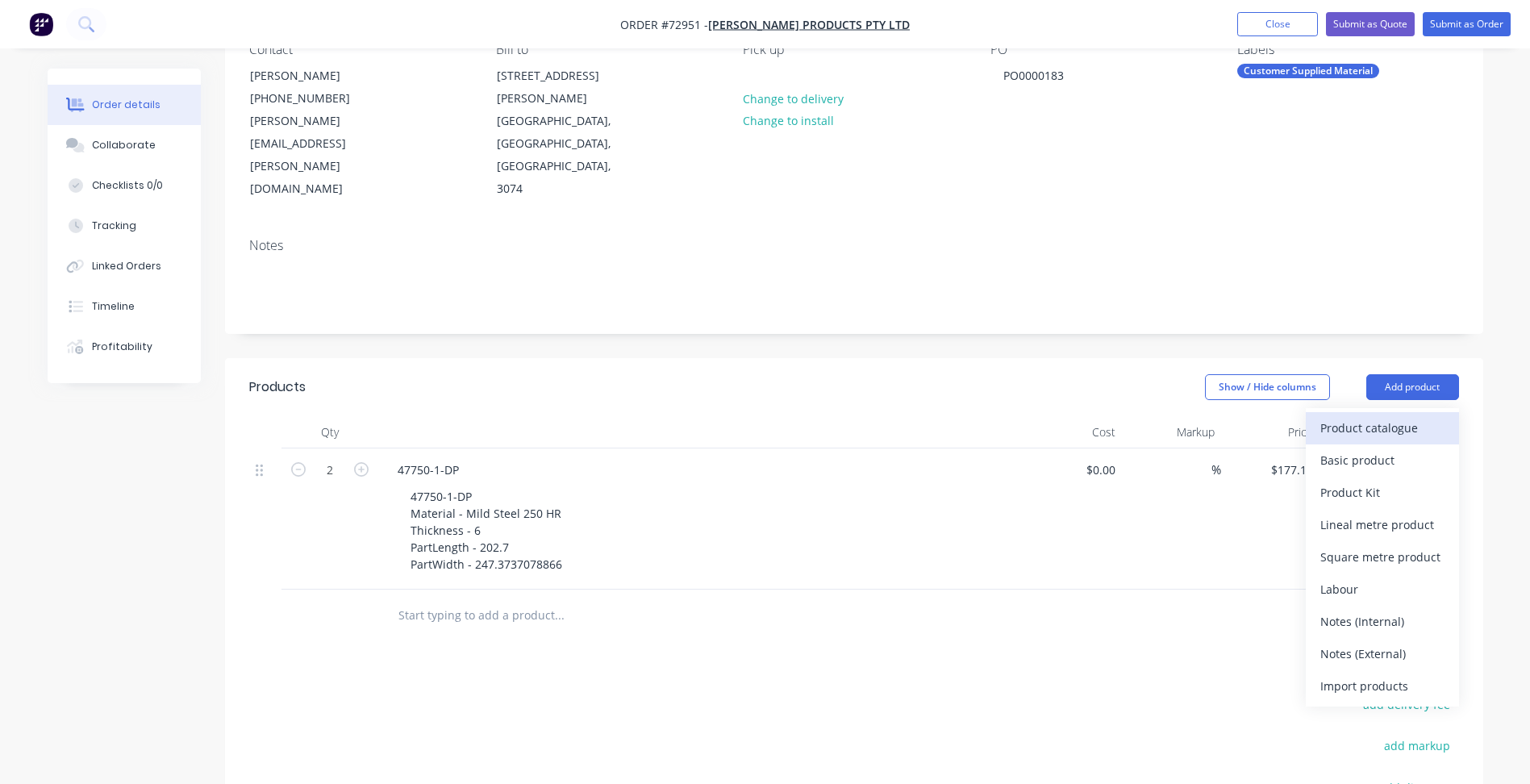
click at [1371, 416] on div "Product catalogue" at bounding box center [1382, 428] width 124 height 24
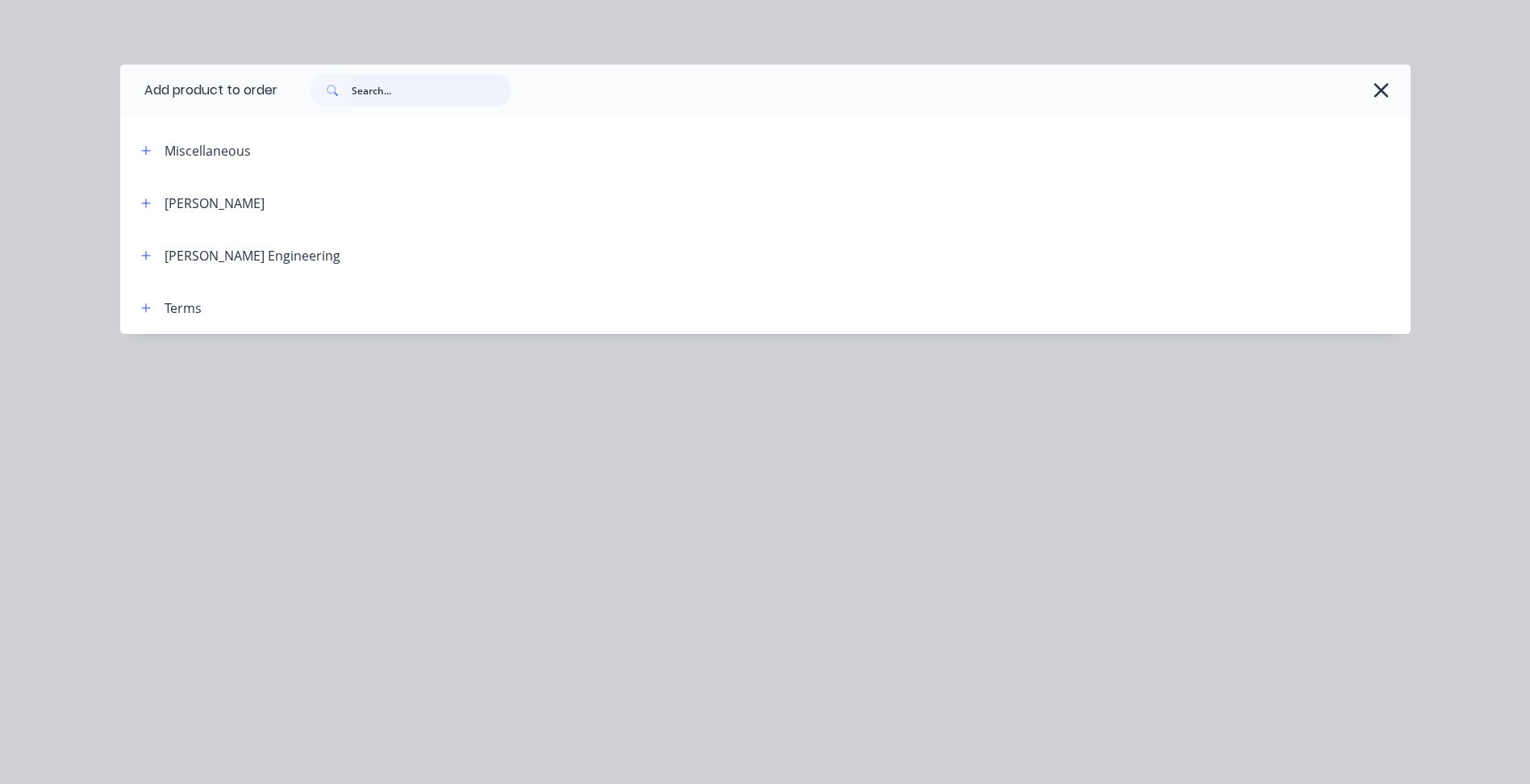
click at [391, 84] on input "text" at bounding box center [431, 89] width 159 height 32
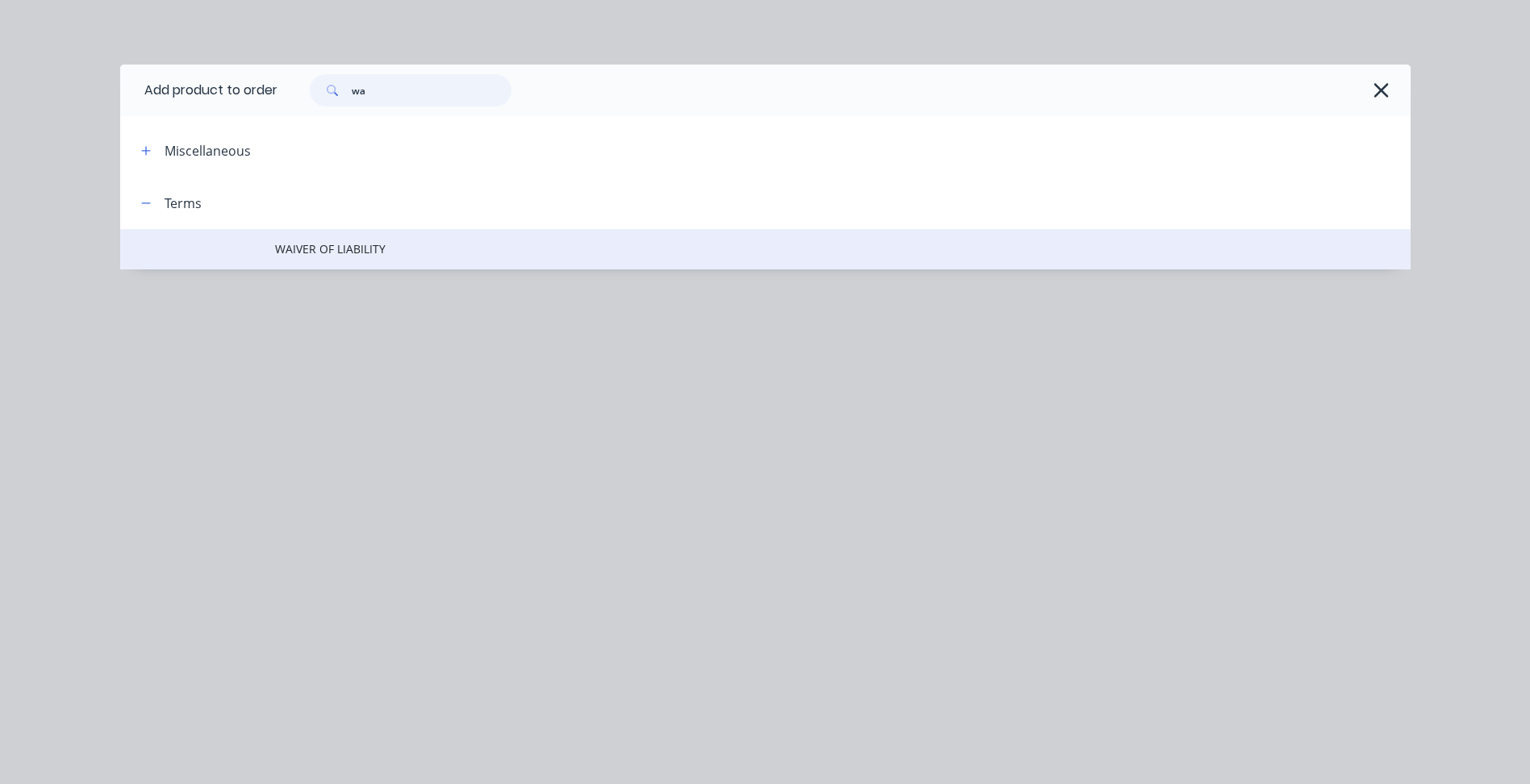
type input "wa"
click at [331, 254] on span "WAIVER OF LIABILITY" at bounding box center [729, 249] width 908 height 17
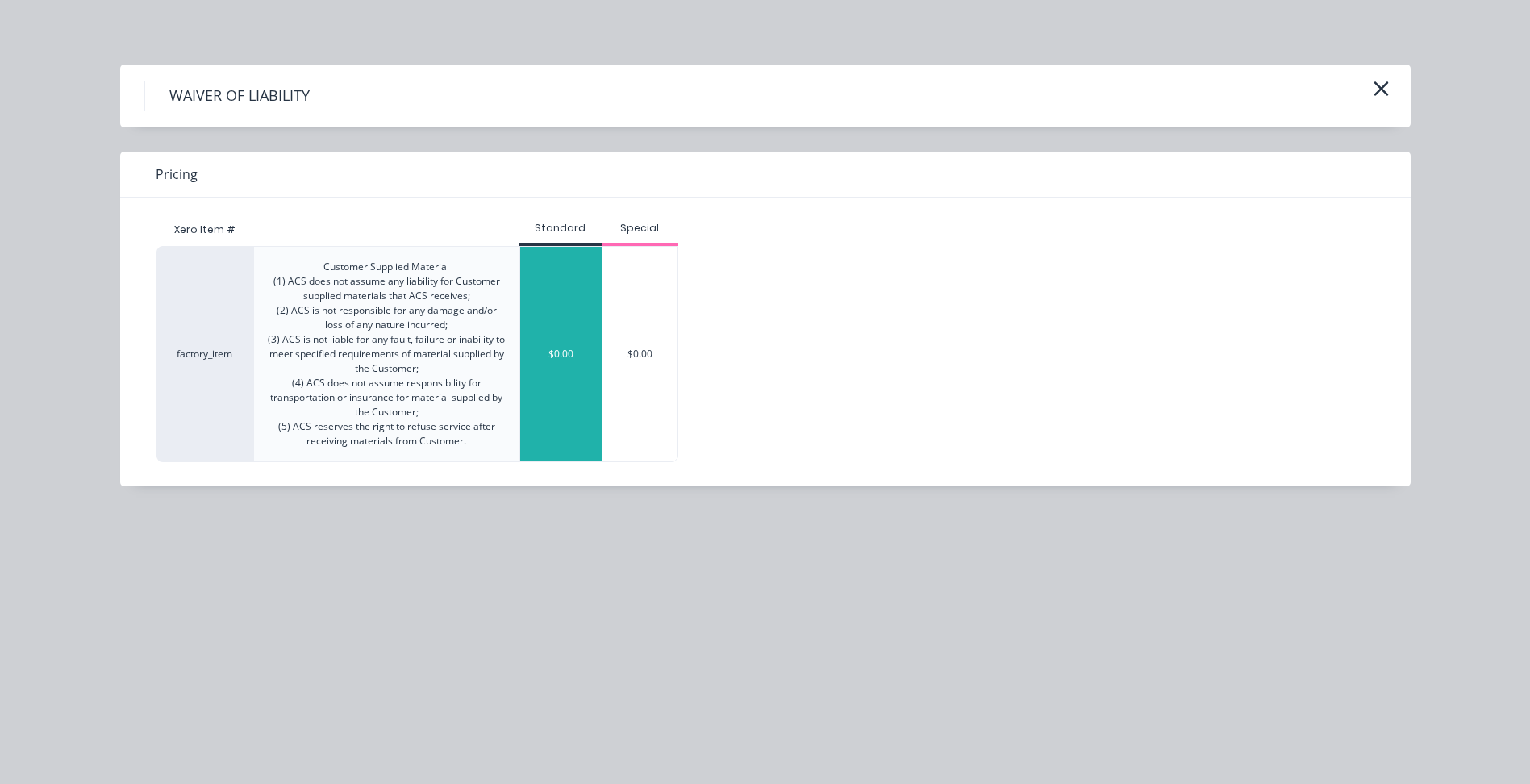
click at [592, 321] on div "$0.00" at bounding box center [560, 354] width 81 height 215
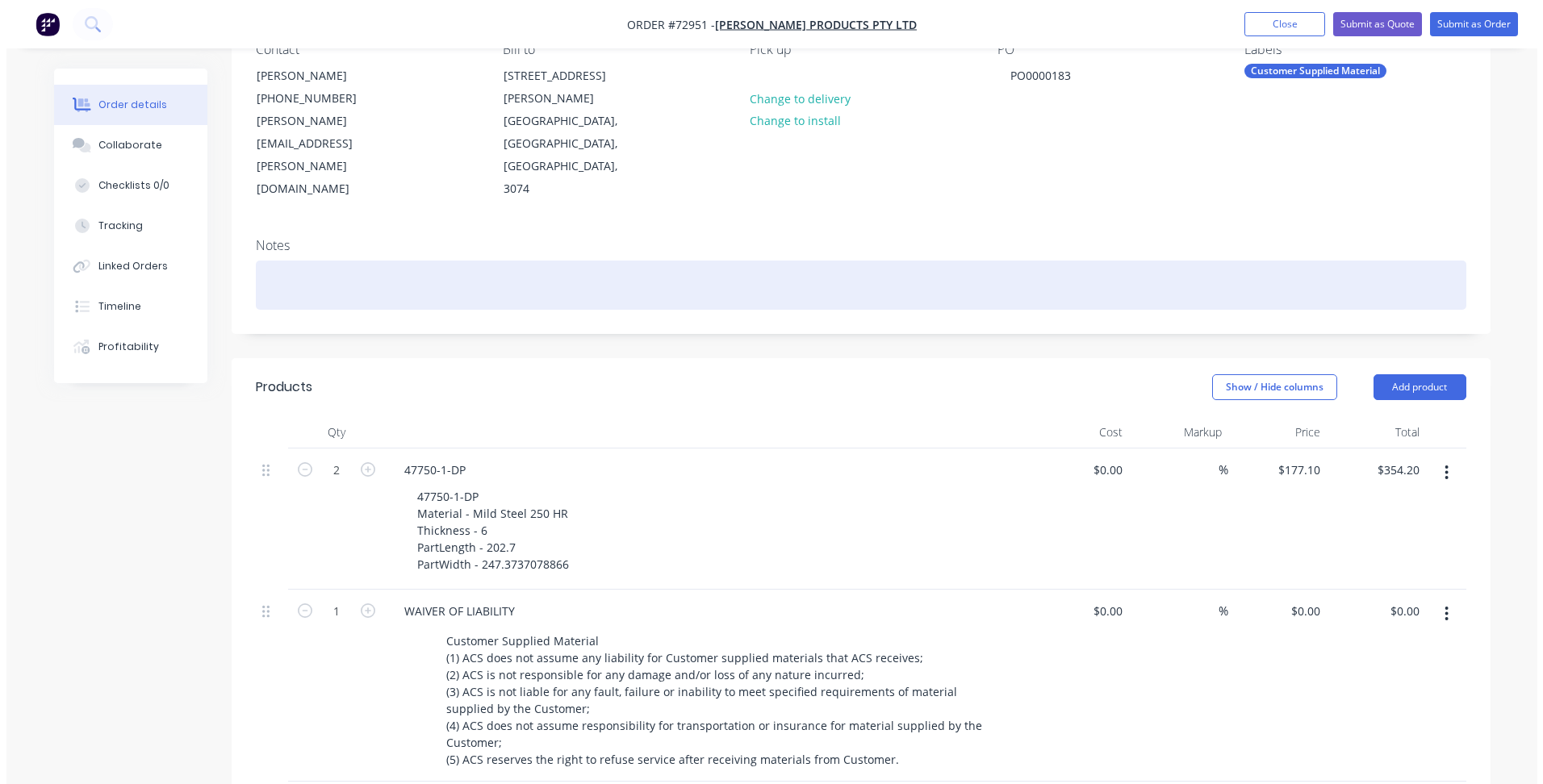
scroll to position [0, 0]
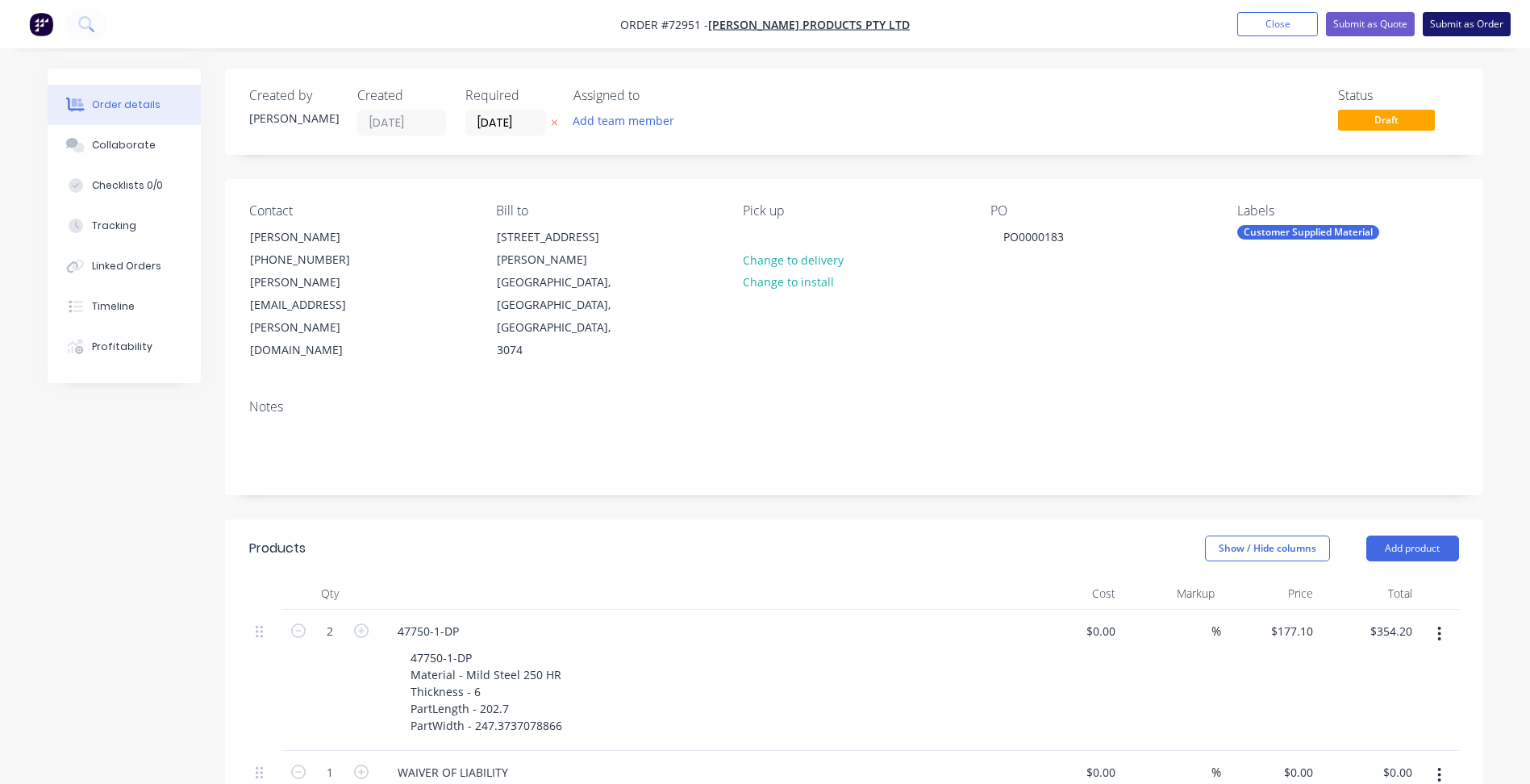
click at [1465, 16] on button "Submit as Order" at bounding box center [1467, 24] width 88 height 25
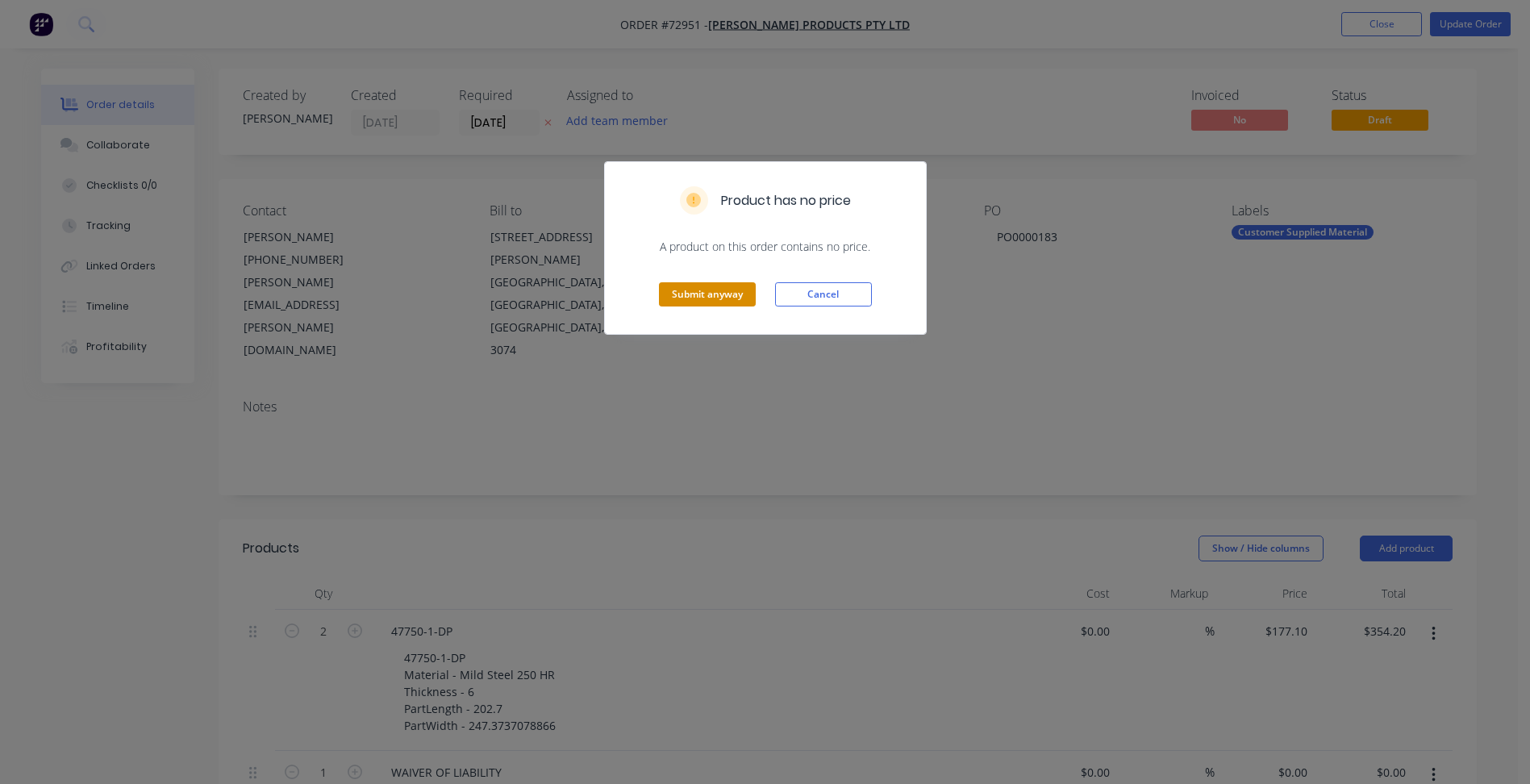
click at [679, 293] on button "Submit anyway" at bounding box center [708, 294] width 97 height 25
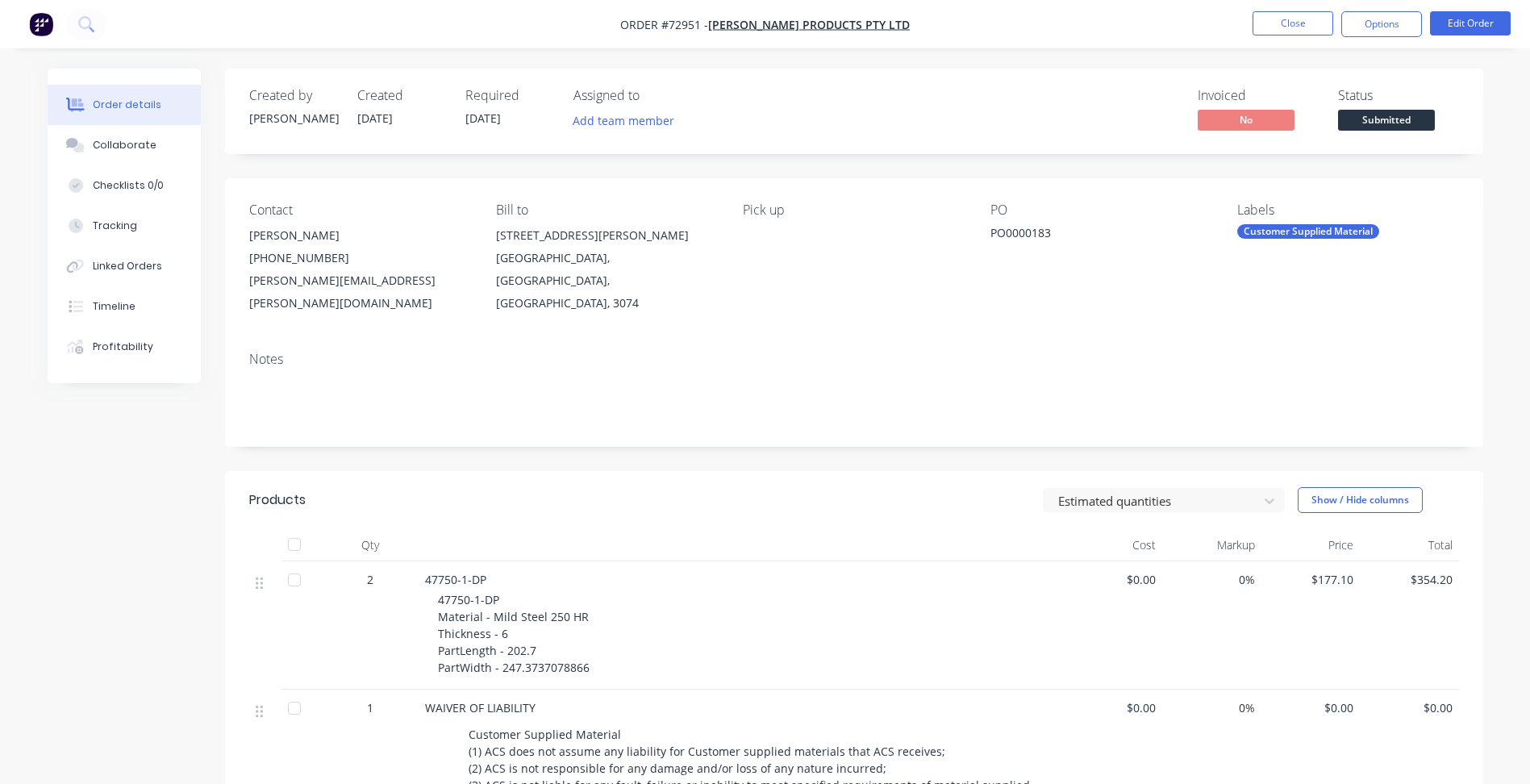
click at [1385, 124] on span "Submitted" at bounding box center [1387, 119] width 97 height 20
click at [1292, 32] on button "Close" at bounding box center [1293, 23] width 81 height 25
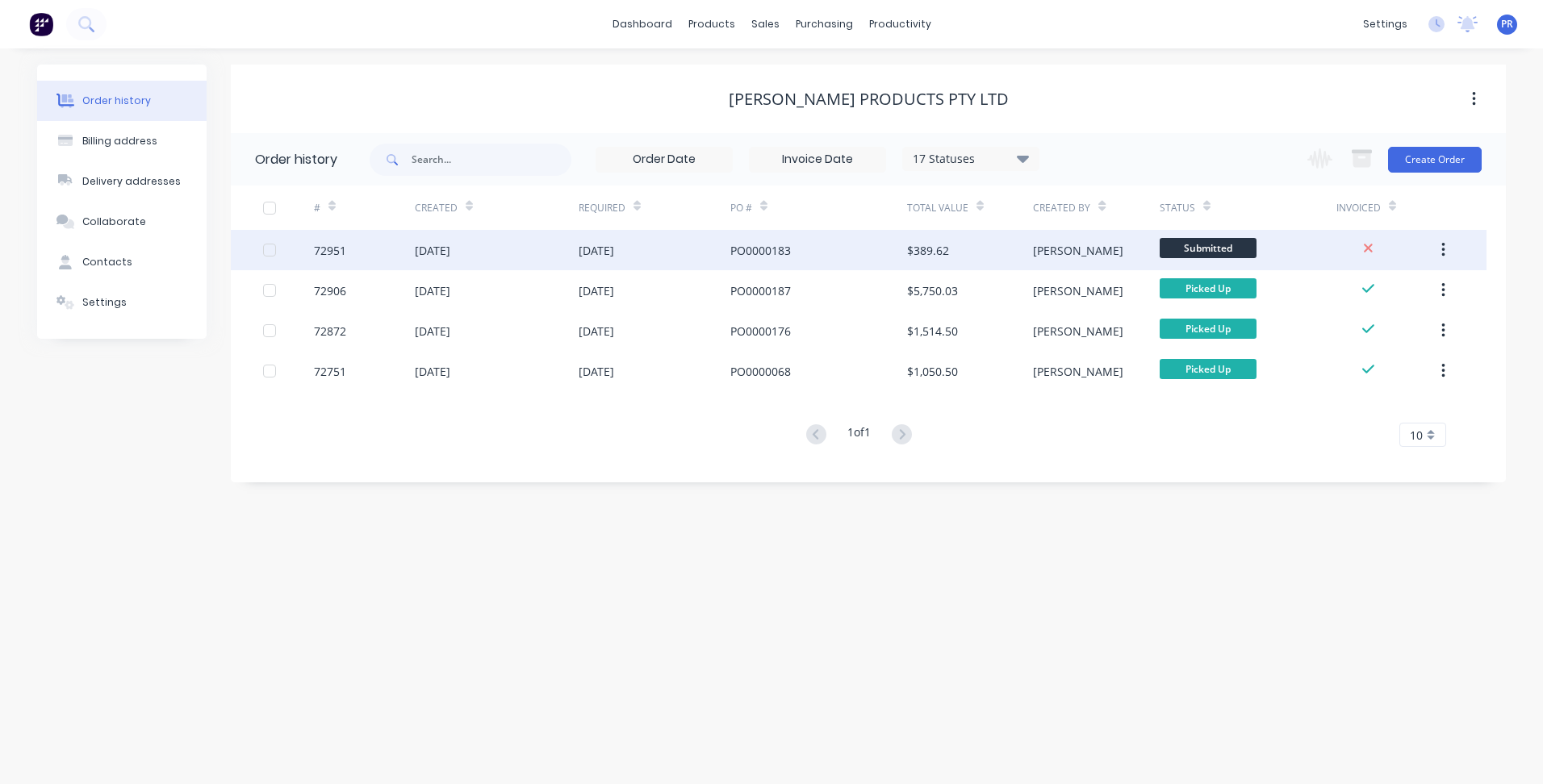
click at [1233, 250] on span "Submitted" at bounding box center [1208, 248] width 97 height 20
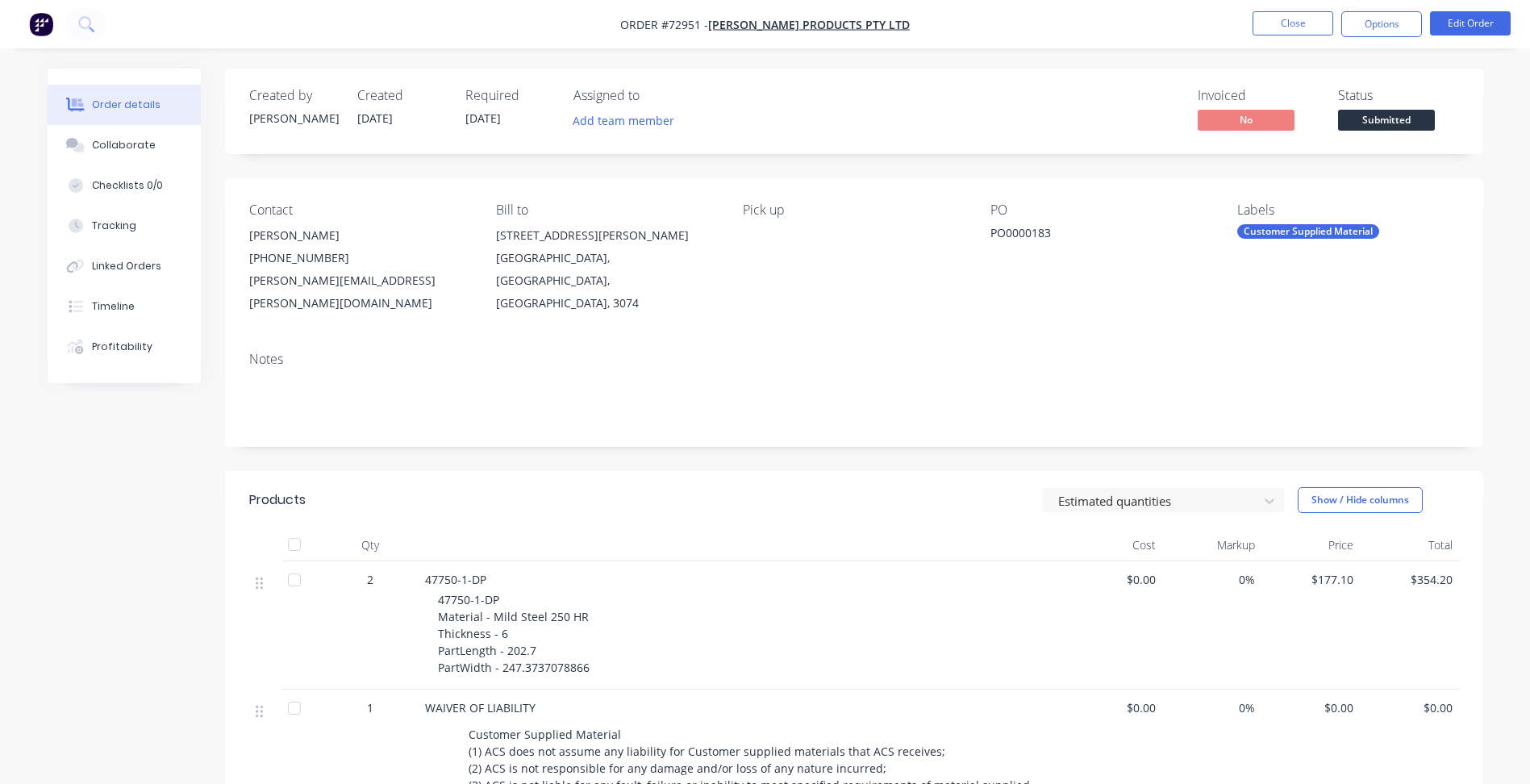
click at [1370, 121] on span "Submitted" at bounding box center [1387, 119] width 97 height 20
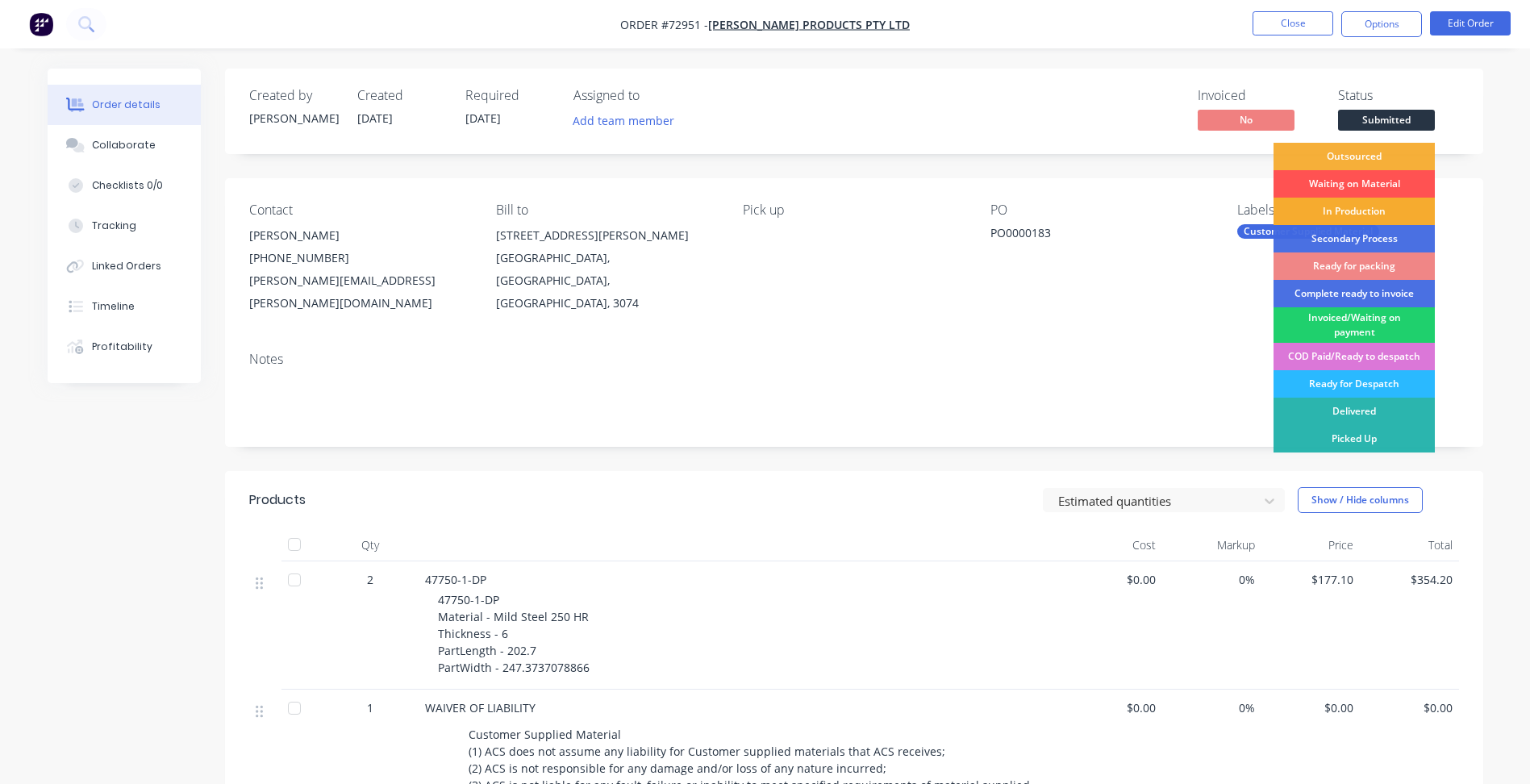
click at [1345, 209] on div "In Production" at bounding box center [1354, 211] width 161 height 27
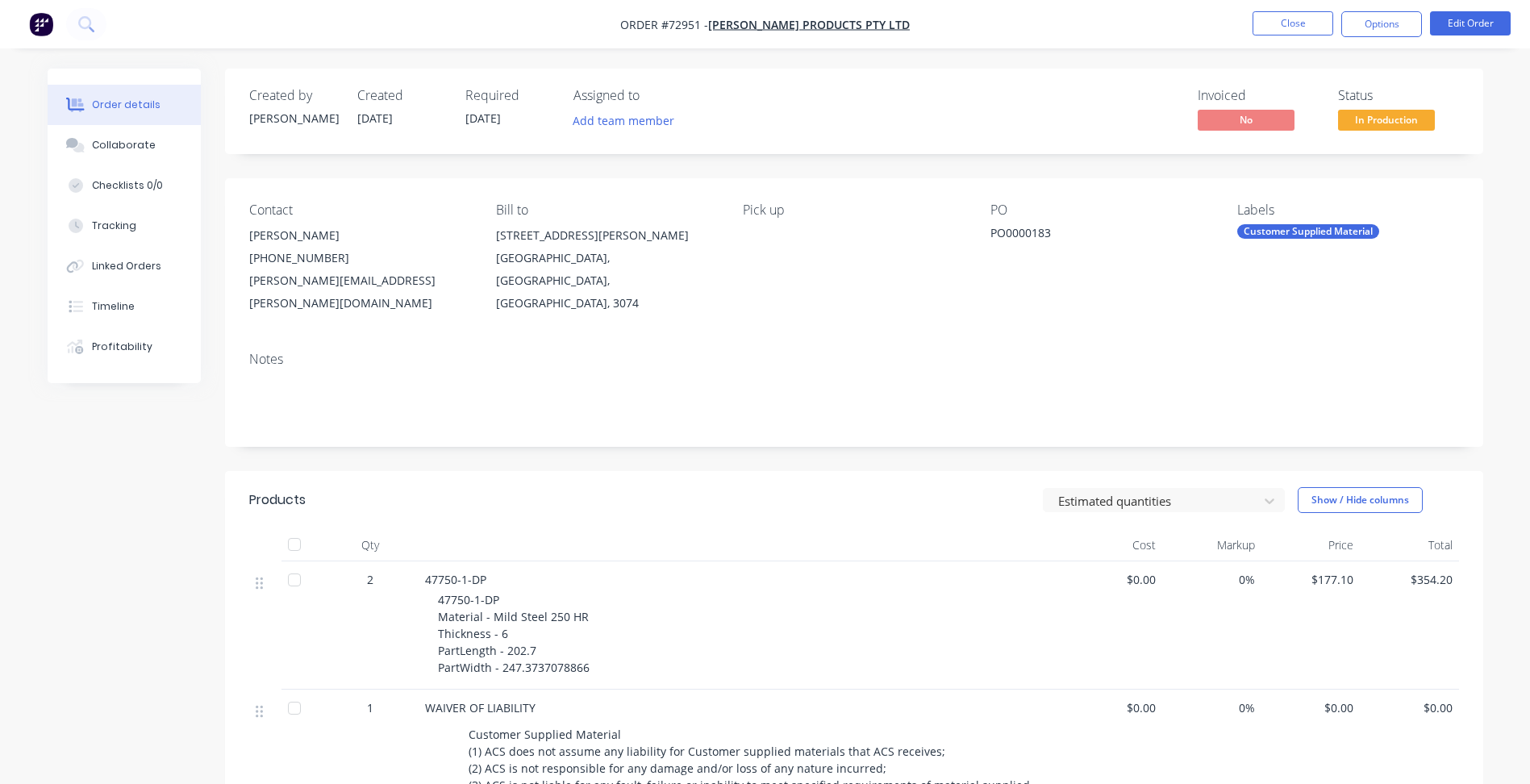
click at [1369, 22] on button "Options" at bounding box center [1382, 24] width 81 height 25
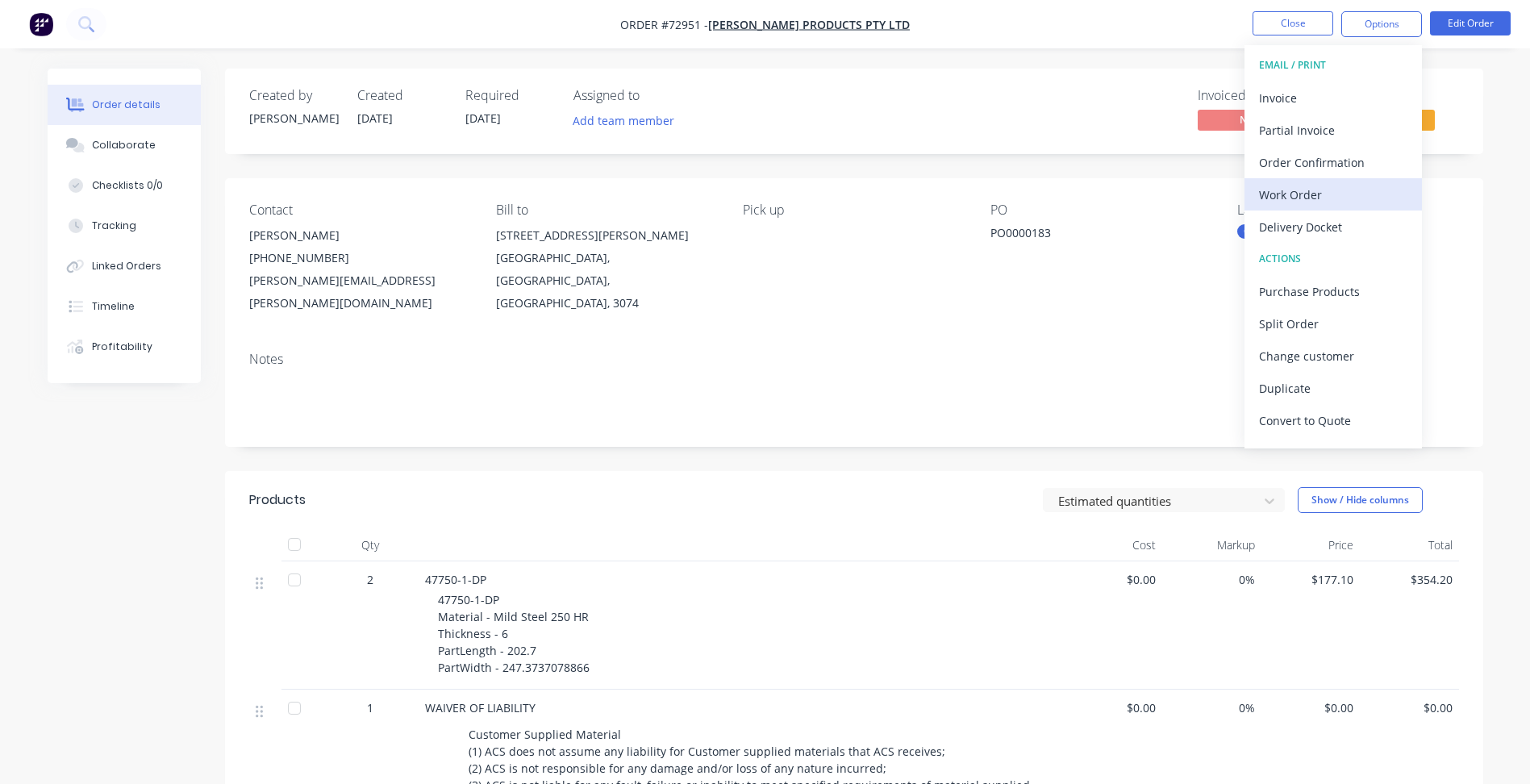
click at [1291, 194] on div "Work Order" at bounding box center [1333, 195] width 148 height 24
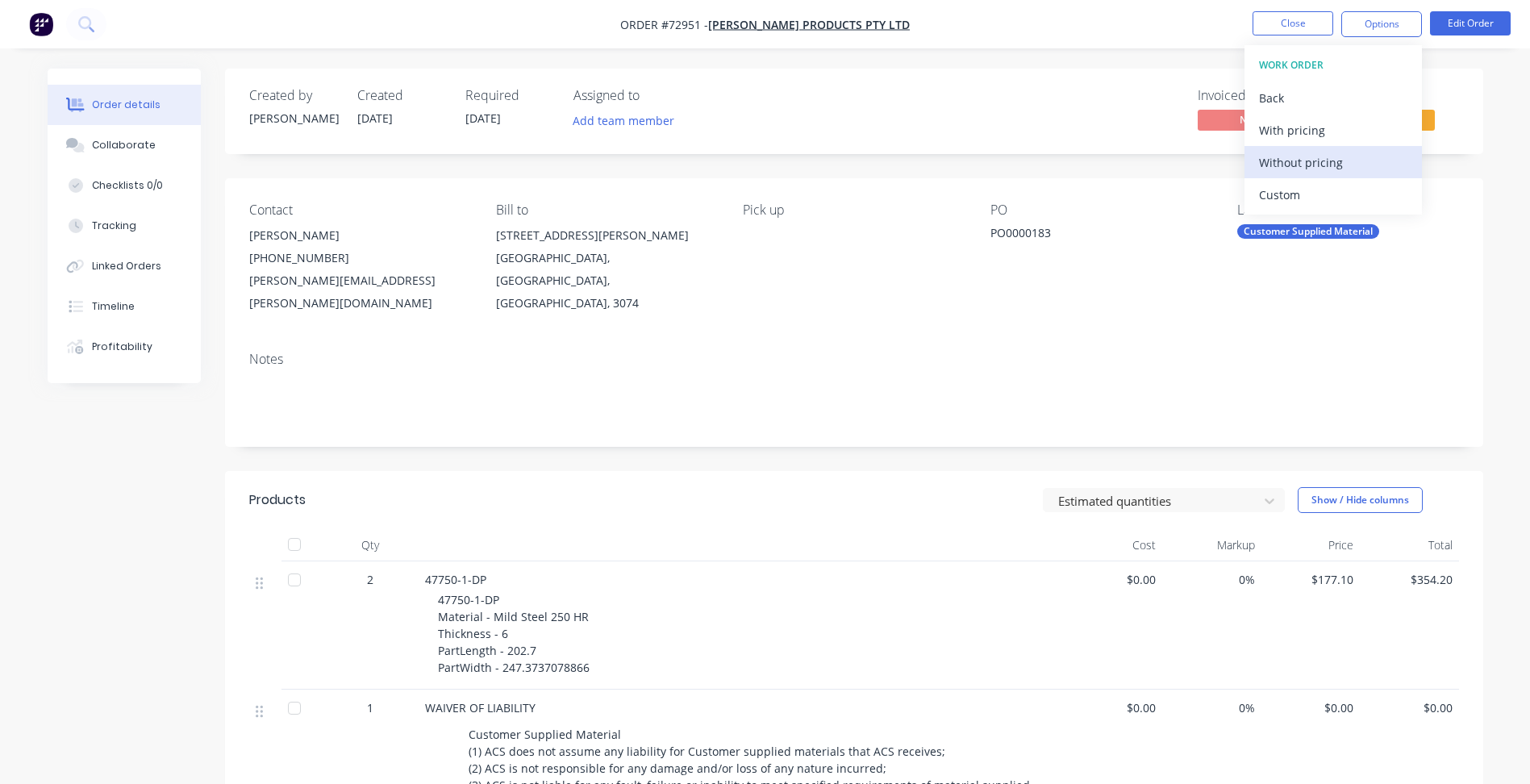
click at [1305, 160] on div "Without pricing" at bounding box center [1333, 163] width 148 height 24
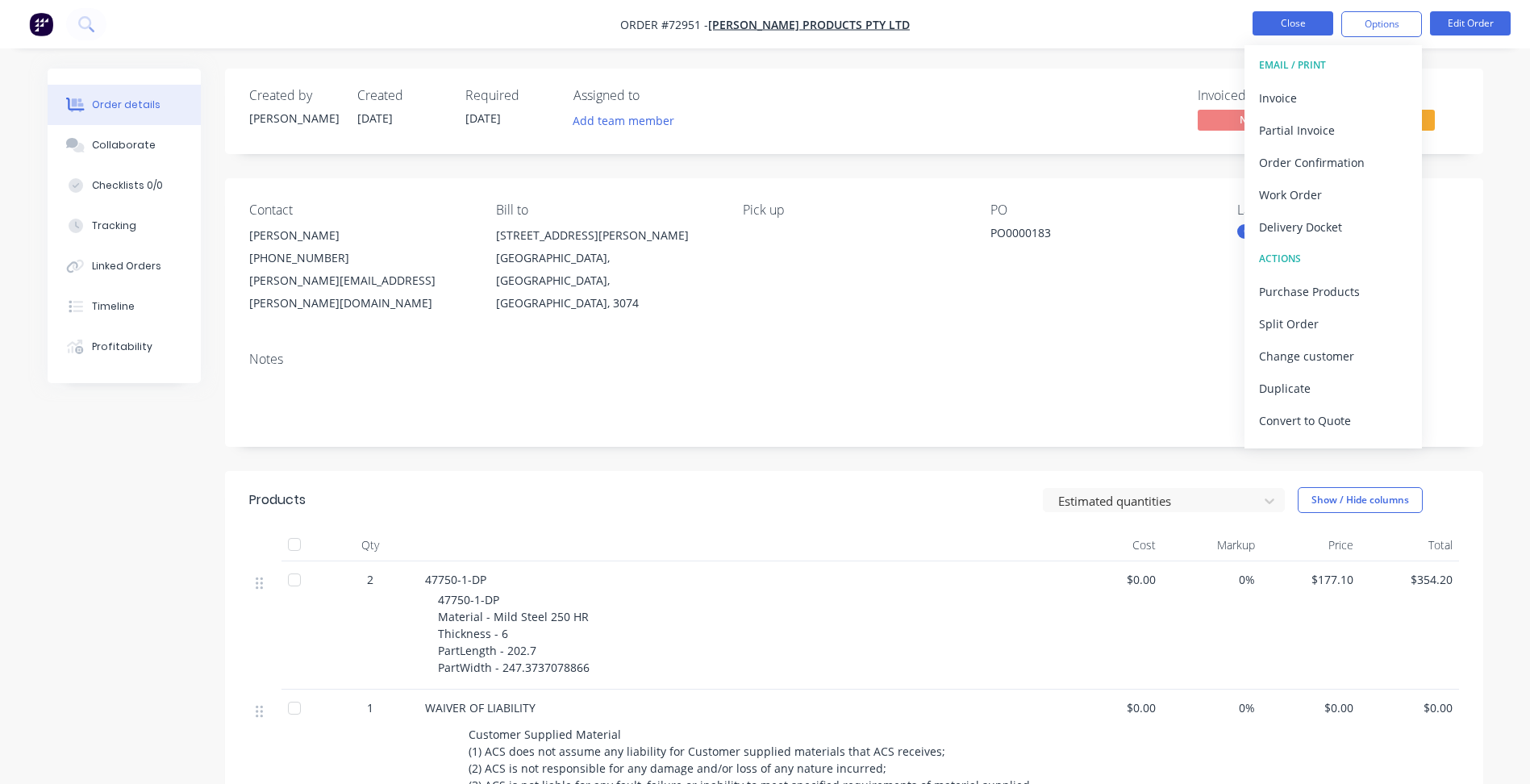
click at [1303, 14] on button "Close" at bounding box center [1293, 23] width 81 height 25
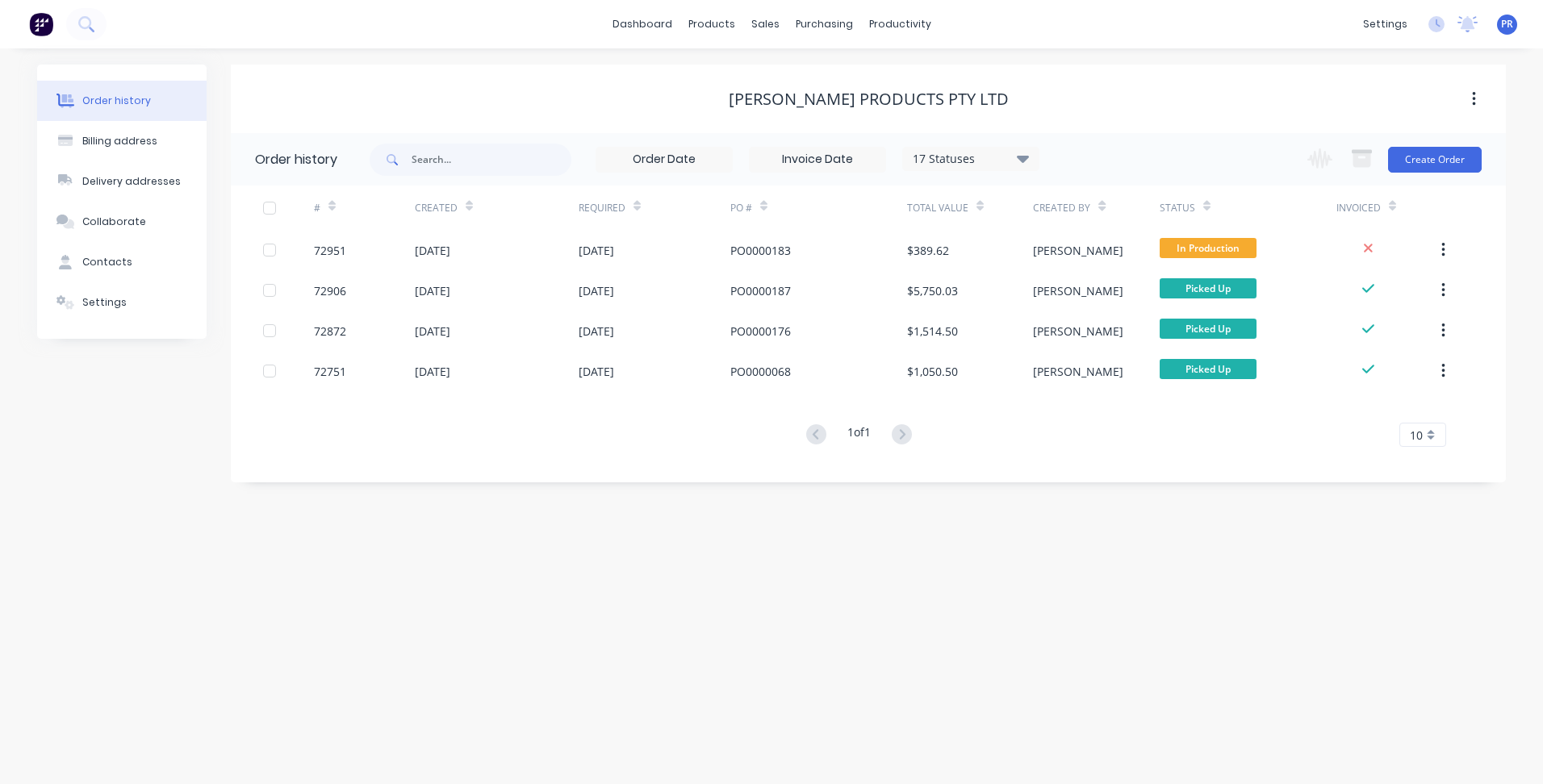
click at [368, 562] on div "Order history Billing address Delivery addresses Collaborate Contacts Settings …" at bounding box center [772, 416] width 1543 height 736
click at [1042, 626] on div "Order history Billing address Delivery addresses Collaborate Contacts Settings …" at bounding box center [772, 416] width 1543 height 736
click at [795, 74] on div "Sales Orders" at bounding box center [824, 77] width 66 height 15
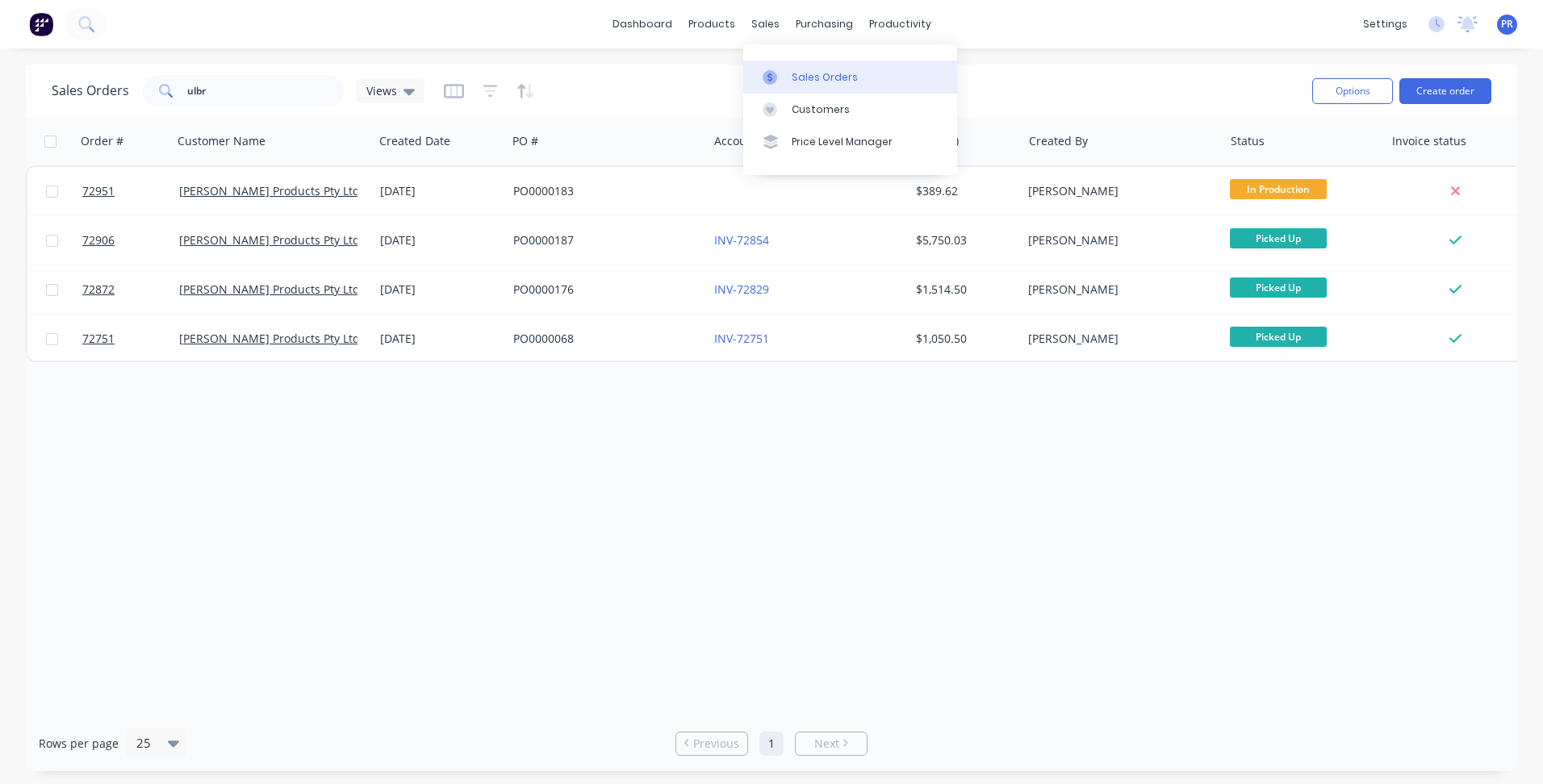
click at [797, 76] on div "Sales Orders" at bounding box center [824, 77] width 66 height 15
click at [746, 76] on div "Product Catalogue" at bounding box center [782, 77] width 100 height 15
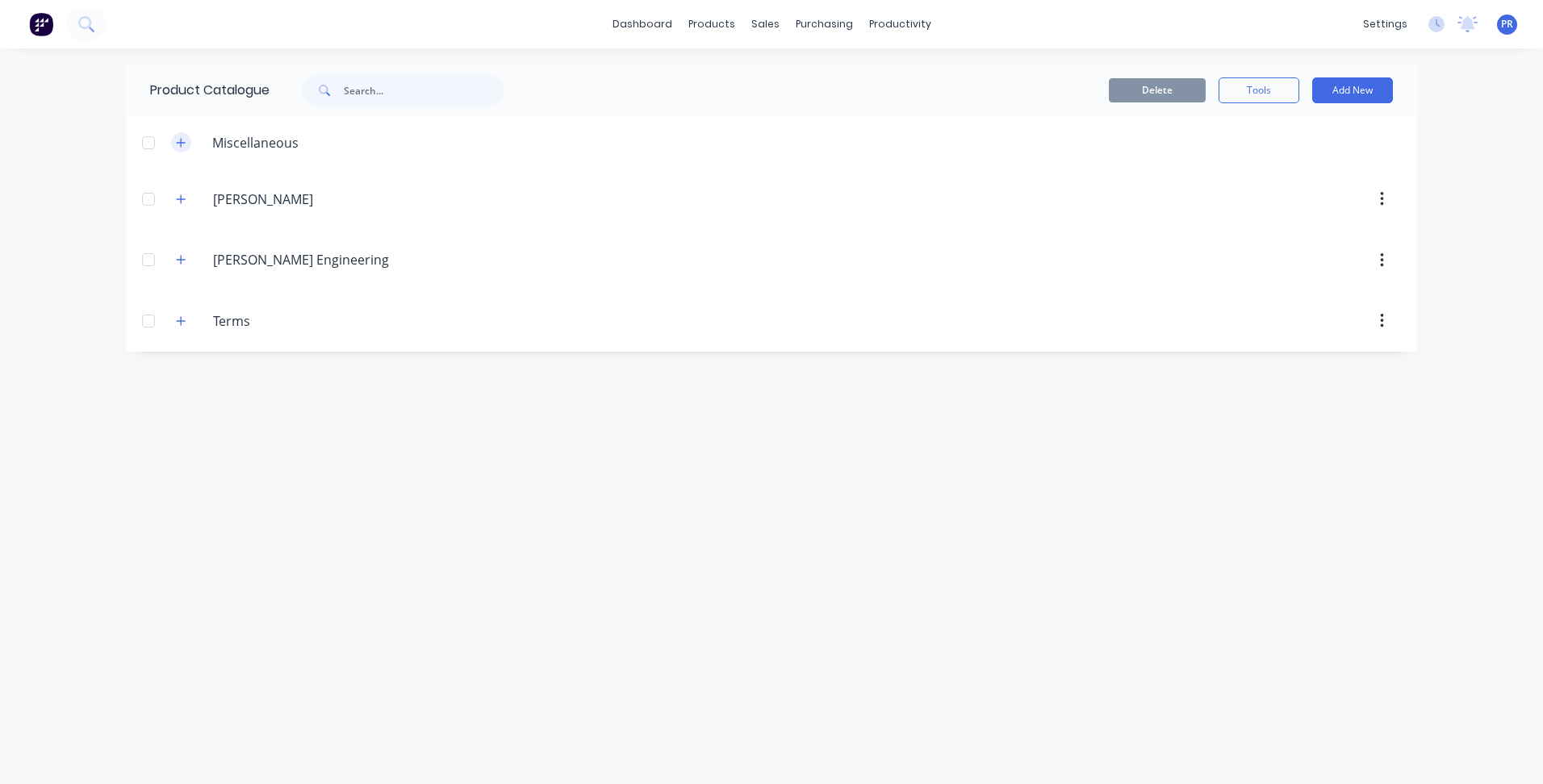
click at [179, 140] on icon "button" at bounding box center [180, 143] width 10 height 11
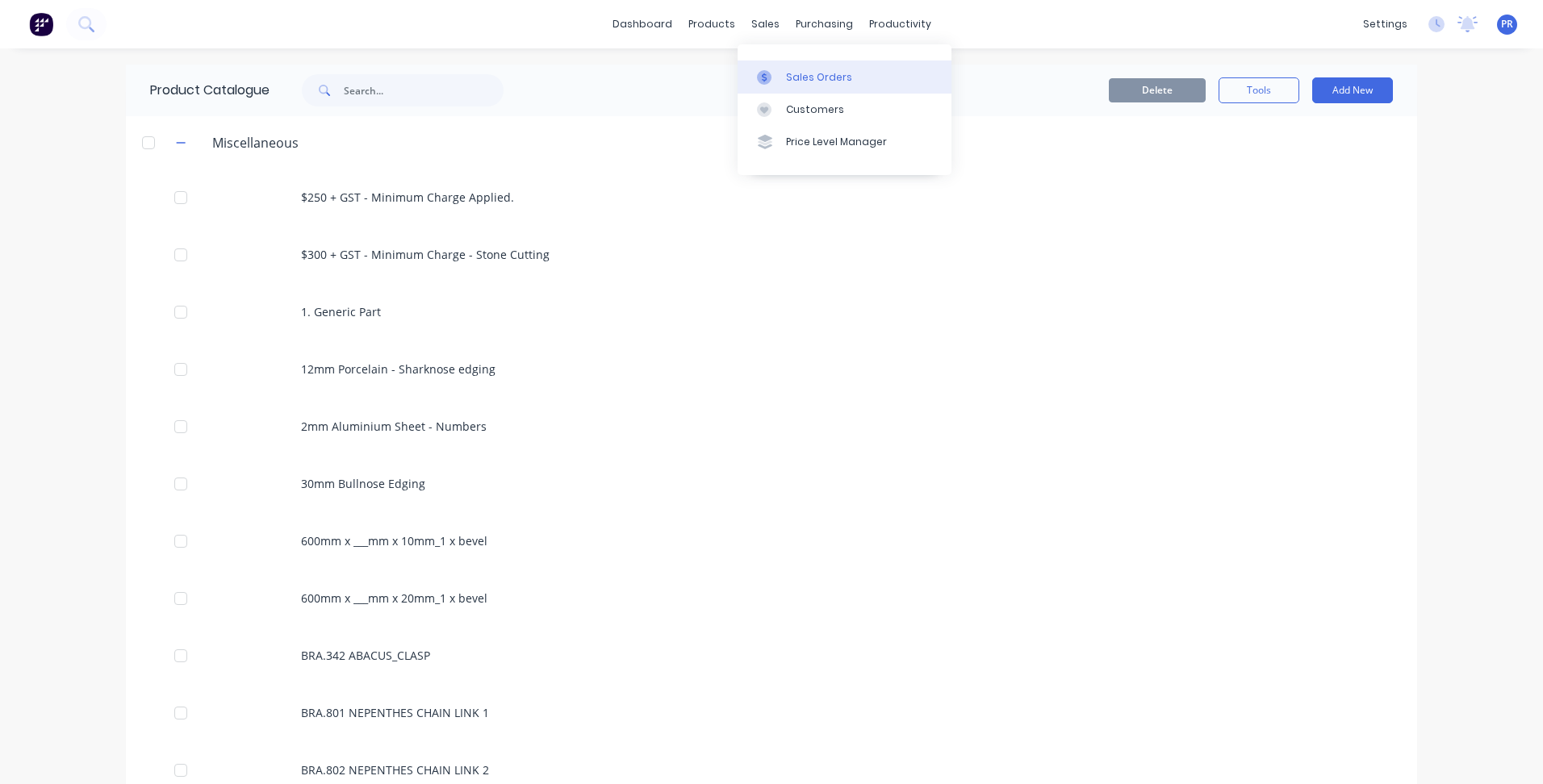
click at [799, 63] on link "Sales Orders" at bounding box center [844, 76] width 214 height 32
